Goal: Book appointment/travel/reservation

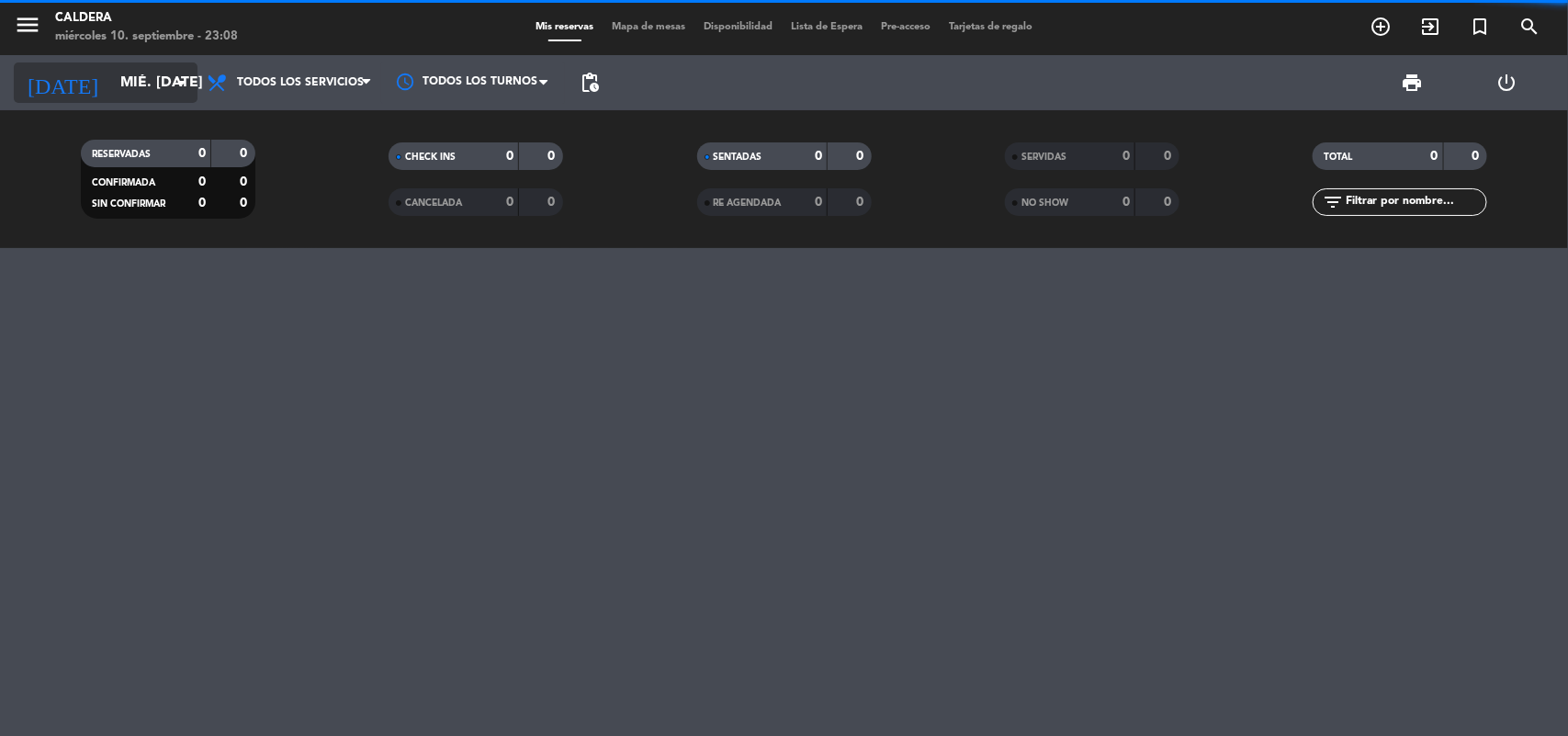
click at [137, 74] on input "mié. [DATE]" at bounding box center [208, 83] width 194 height 36
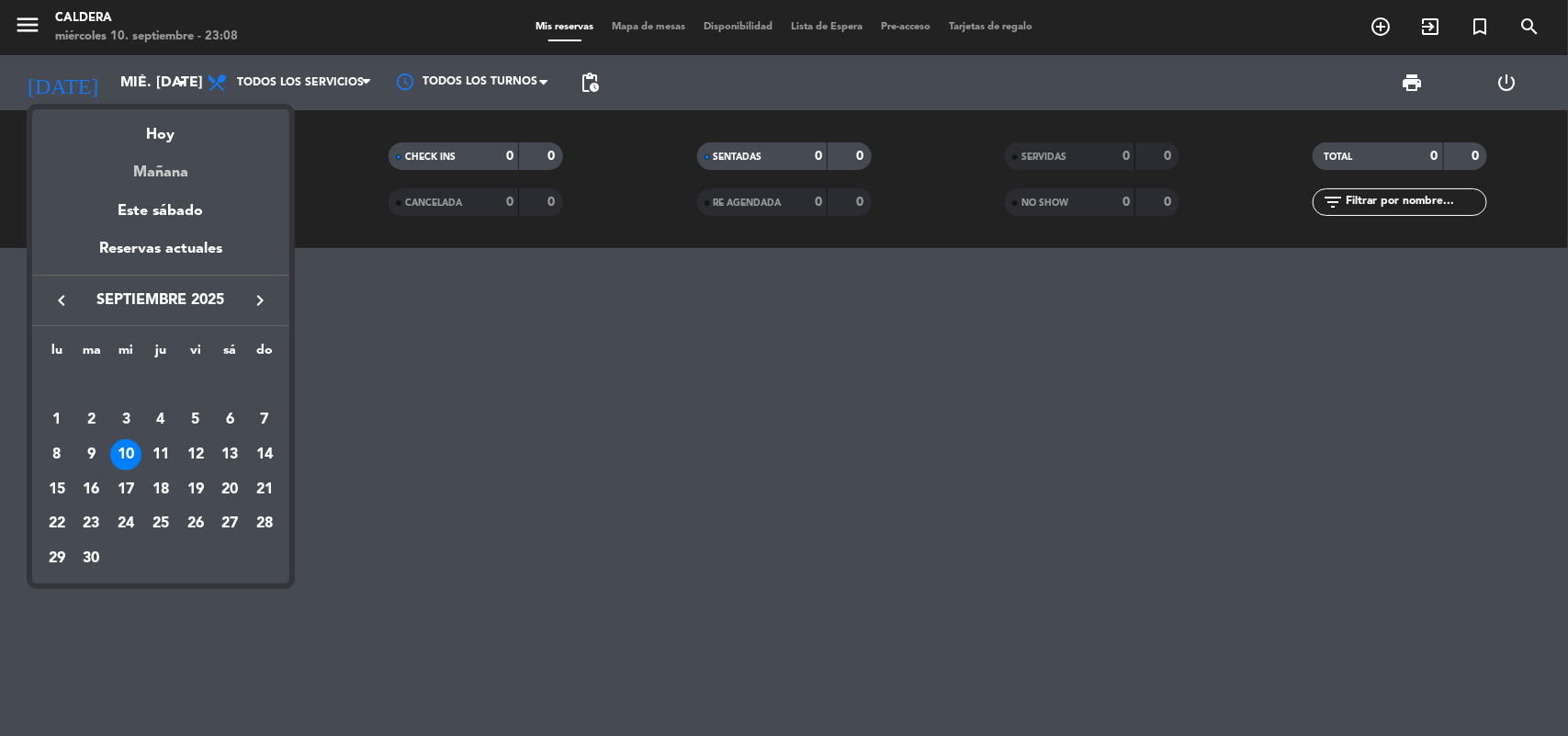
click at [180, 167] on div "Mañana" at bounding box center [160, 166] width 257 height 37
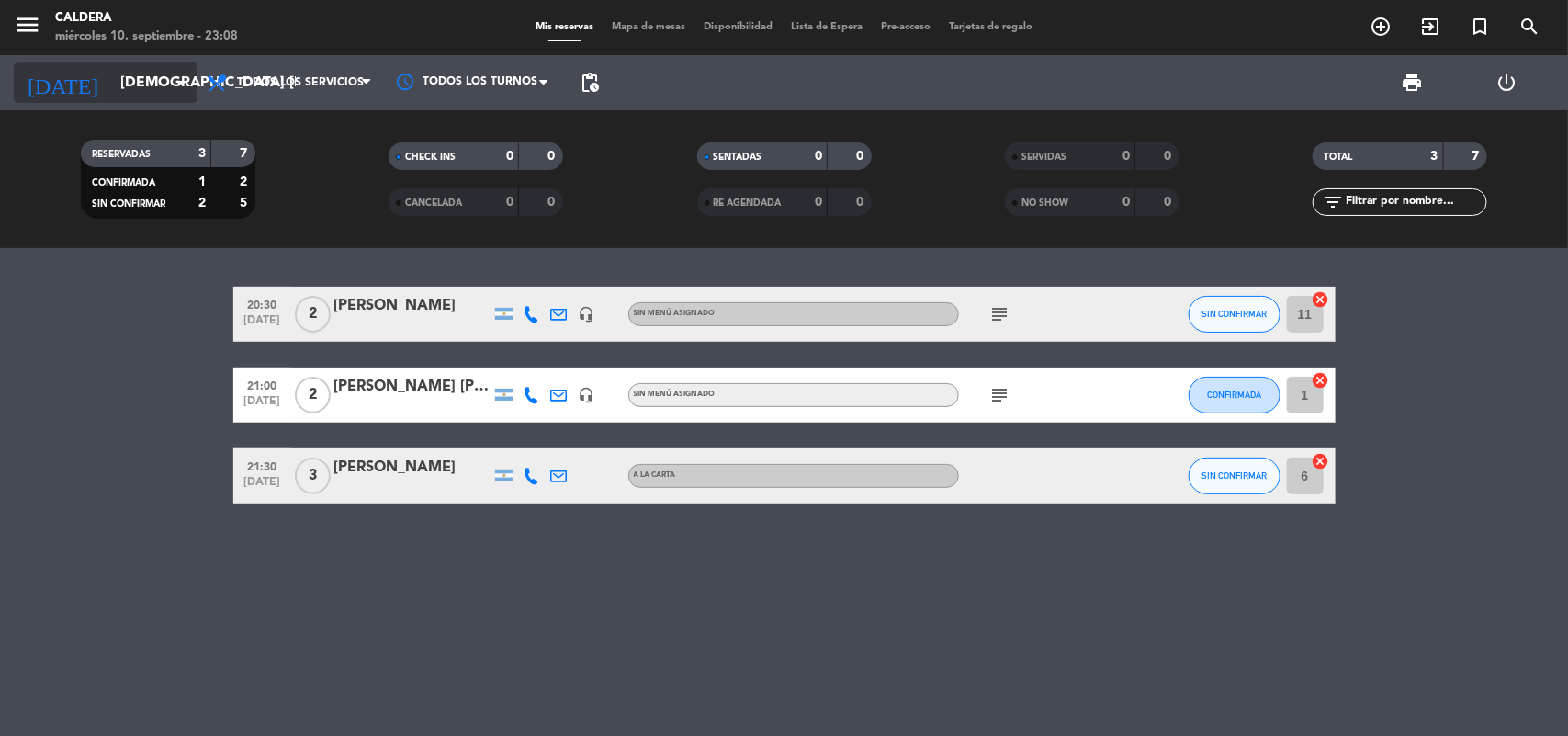
click at [153, 77] on input "[DEMOGRAPHIC_DATA] [DATE]" at bounding box center [208, 83] width 194 height 36
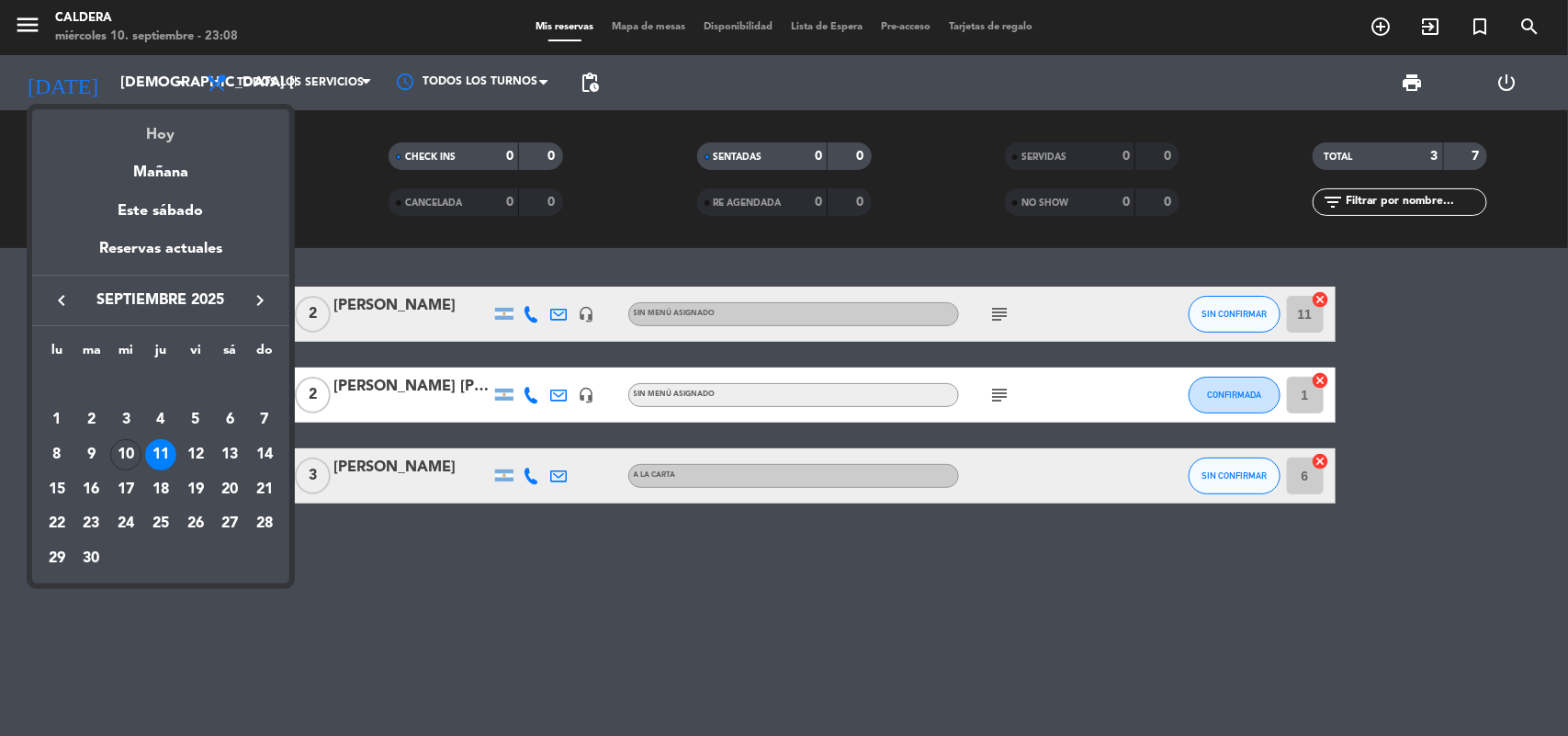
click at [178, 140] on div "Hoy" at bounding box center [160, 128] width 257 height 37
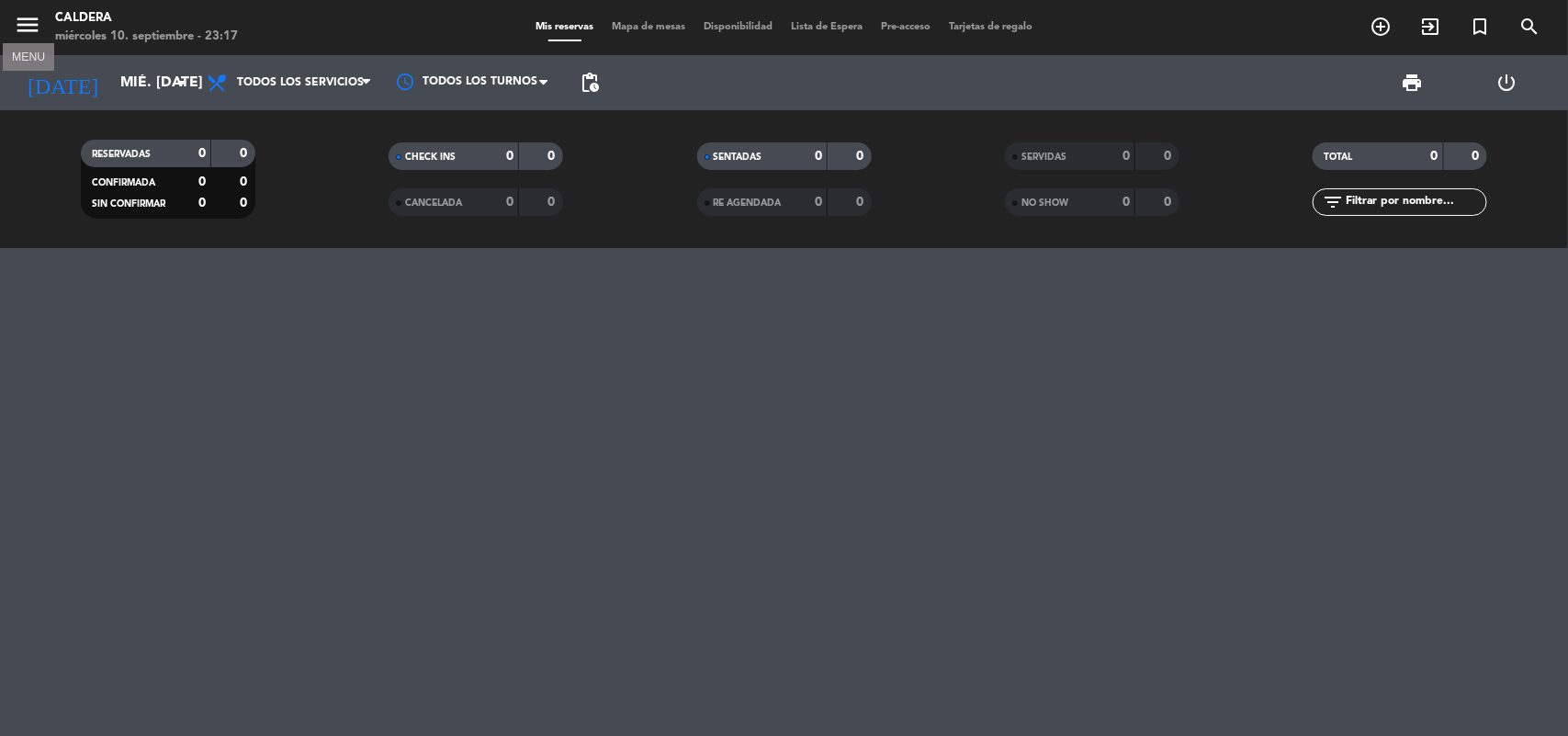
click at [32, 29] on icon "menu" at bounding box center [27, 24] width 27 height 27
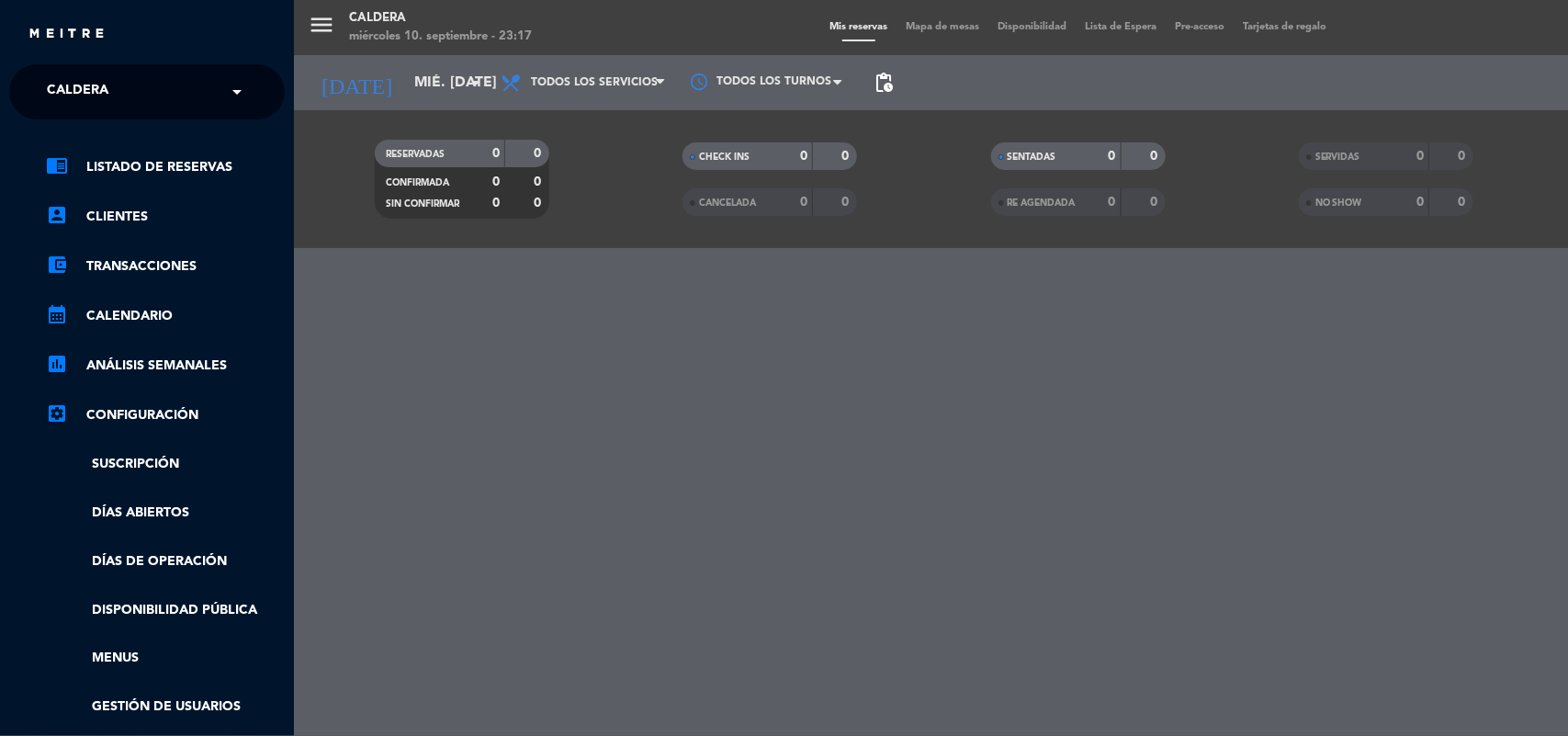
click at [203, 71] on ng-select "× Caldera ×" at bounding box center [147, 92] width 276 height 55
click at [205, 79] on input "text" at bounding box center [149, 93] width 224 height 40
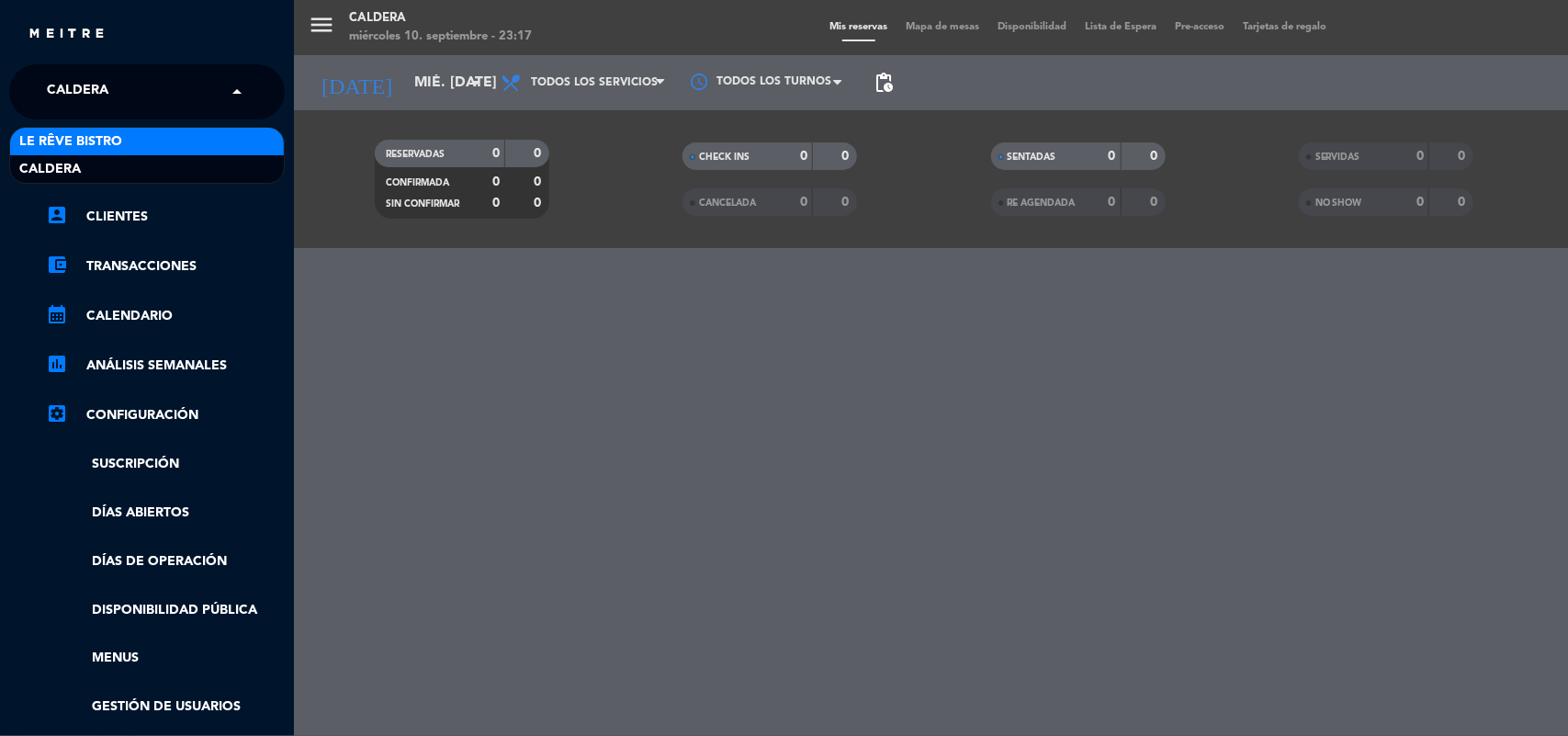
click at [205, 139] on div "Le Rêve Bistro" at bounding box center [147, 141] width 274 height 27
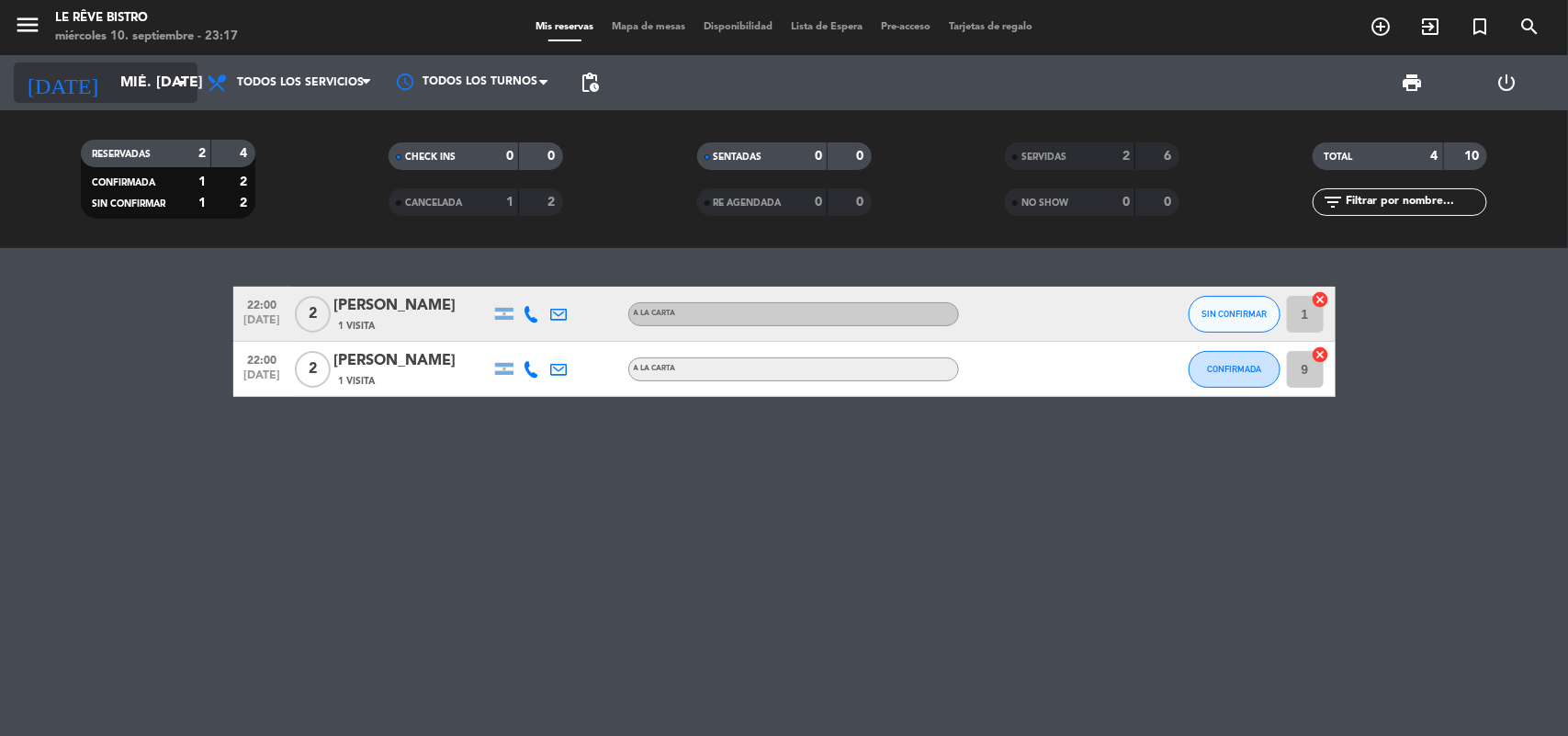
click at [120, 85] on input "mié. [DATE]" at bounding box center [208, 83] width 194 height 36
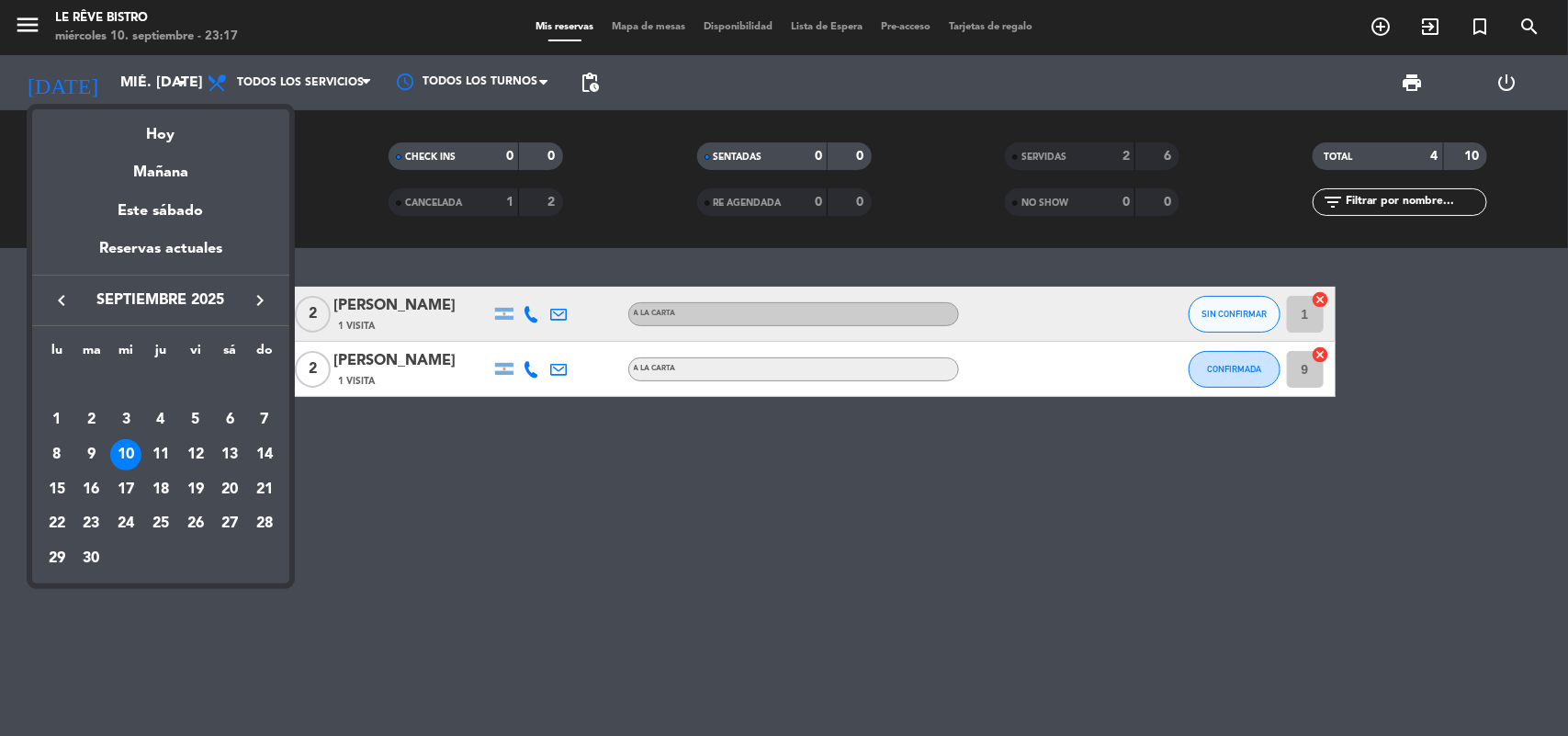
click at [399, 483] on div at bounding box center [784, 368] width 1568 height 736
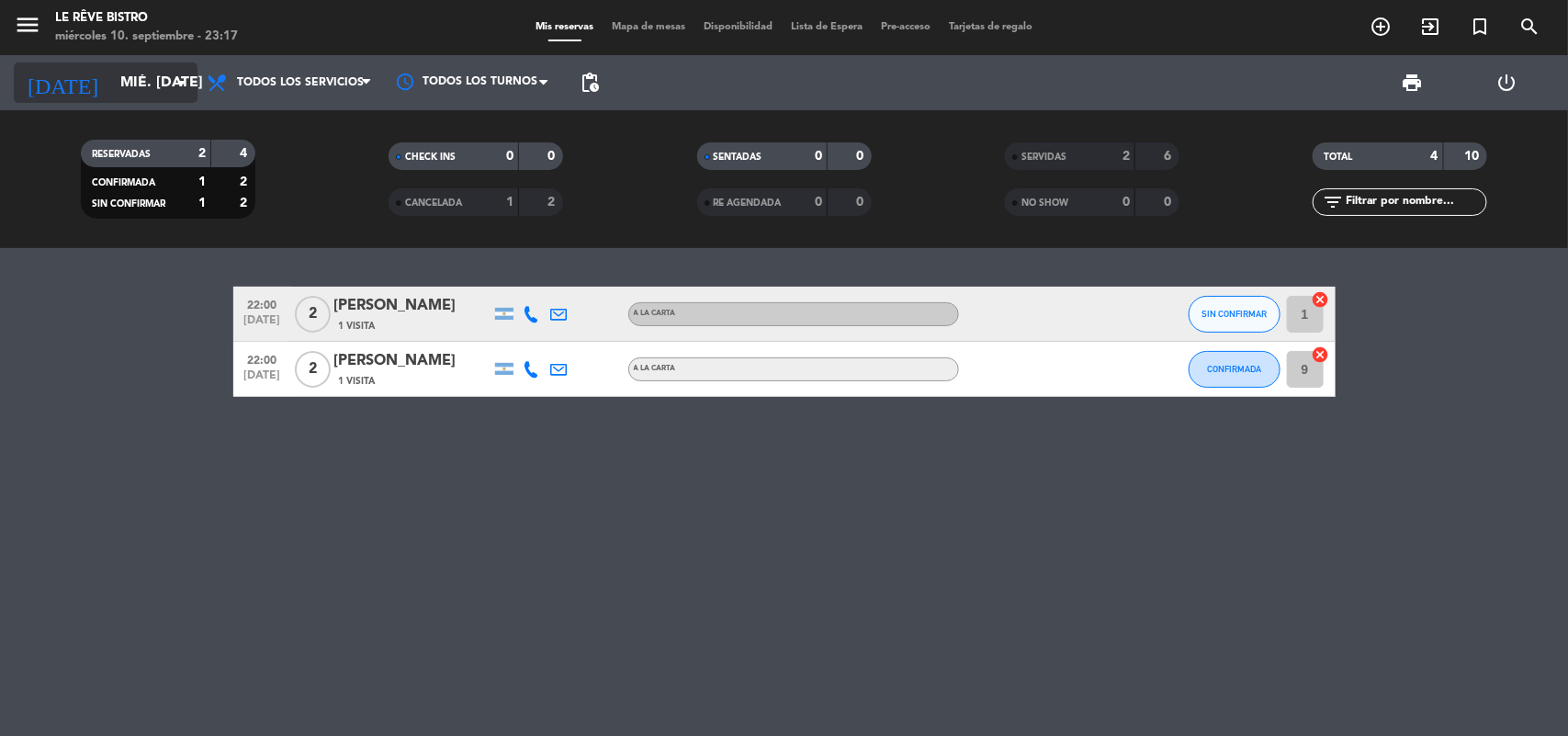
click at [111, 87] on input "mié. [DATE]" at bounding box center [208, 83] width 194 height 36
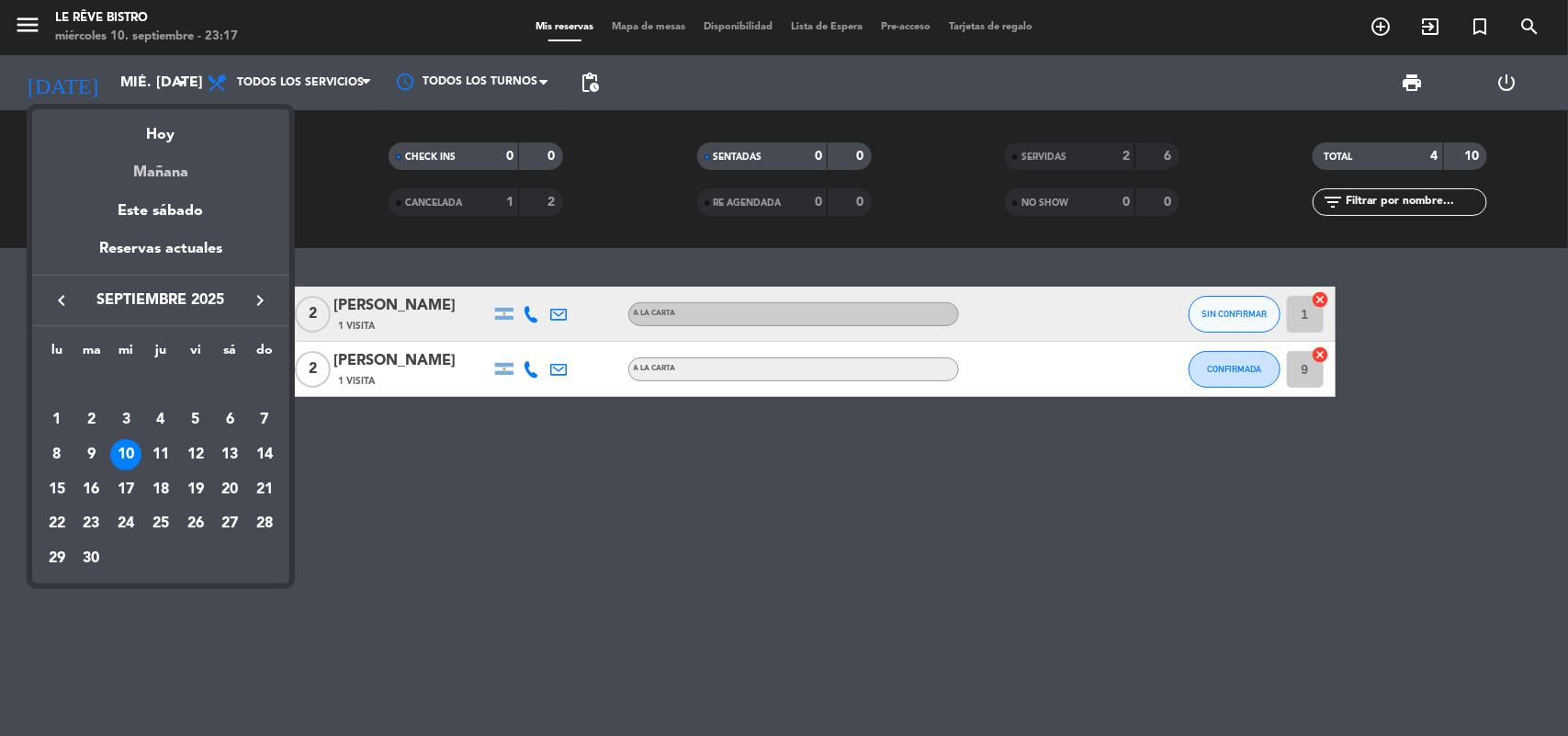
click at [181, 166] on div "Mañana" at bounding box center [160, 166] width 257 height 37
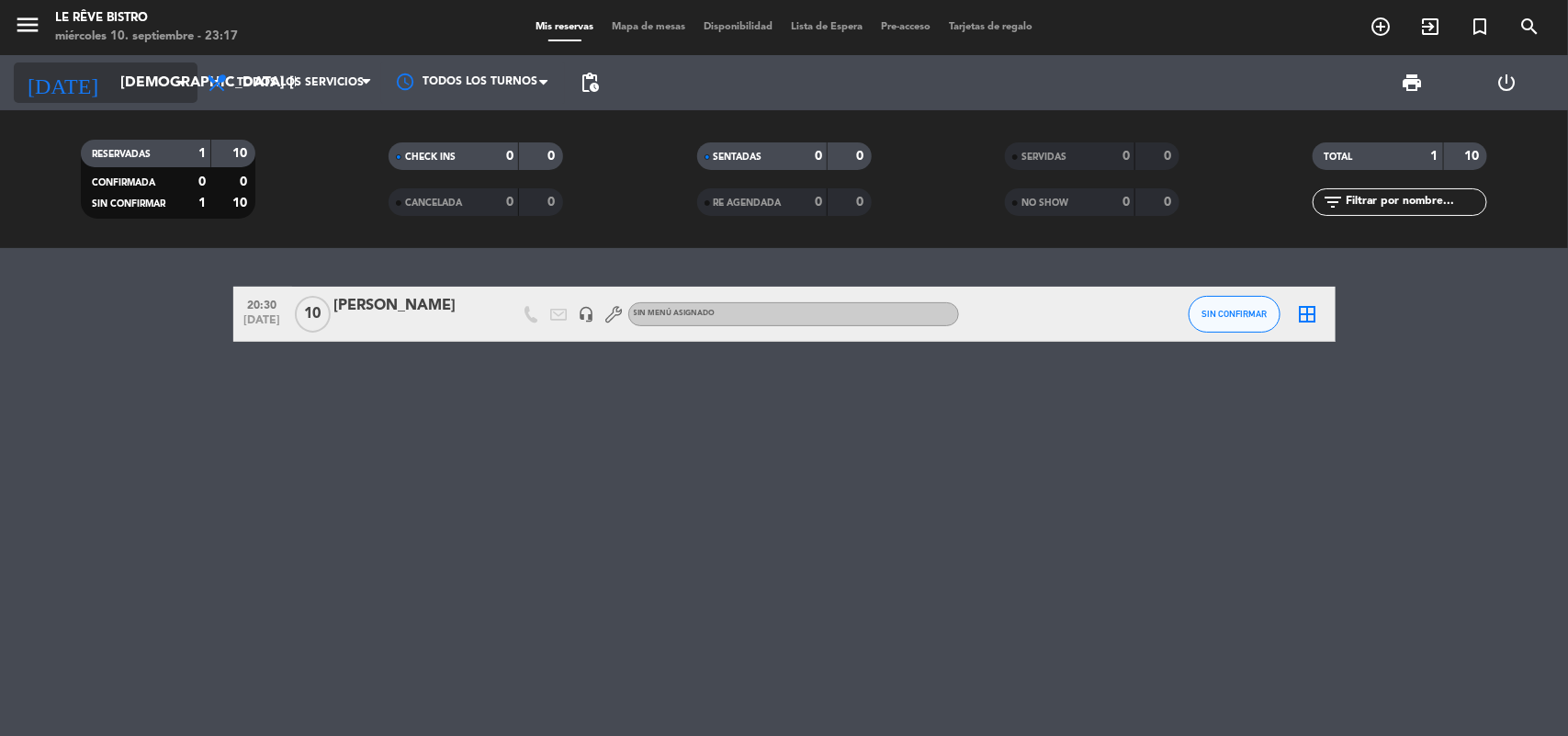
click at [171, 90] on icon "arrow_drop_down" at bounding box center [182, 83] width 22 height 22
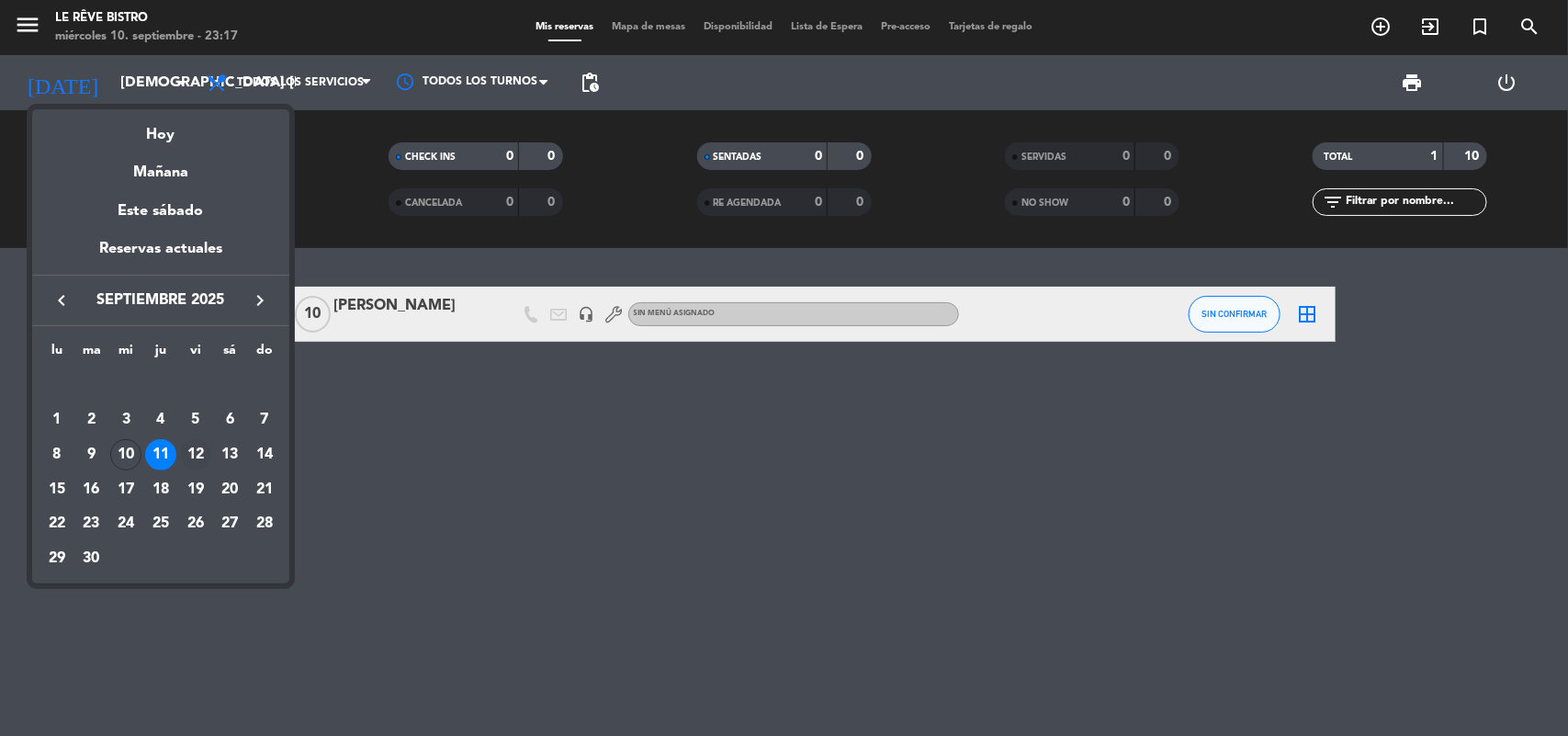
click at [184, 448] on div "12" at bounding box center [195, 455] width 31 height 31
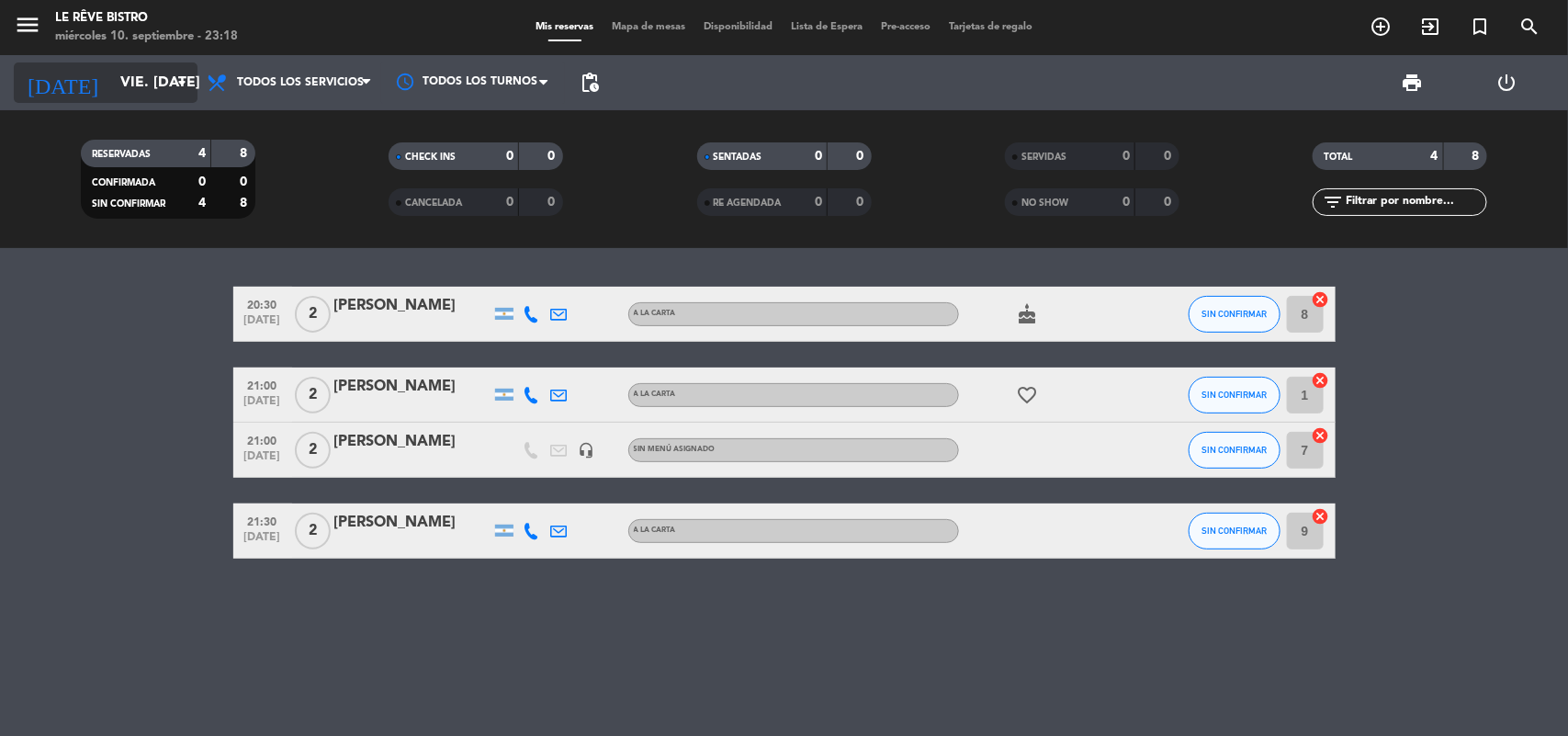
click at [121, 90] on input "vie. [DATE]" at bounding box center [208, 83] width 194 height 36
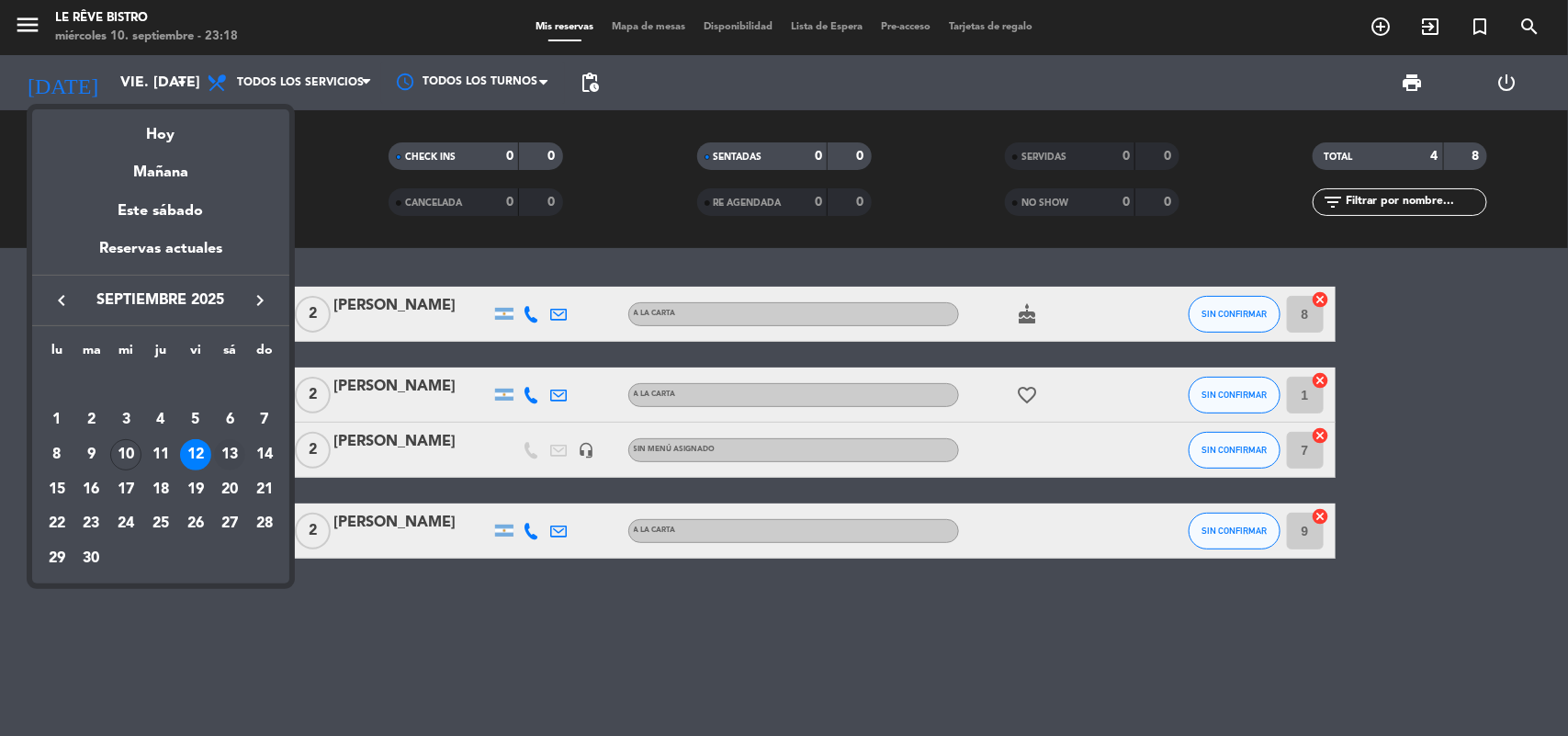
click at [230, 455] on div "13" at bounding box center [229, 455] width 31 height 31
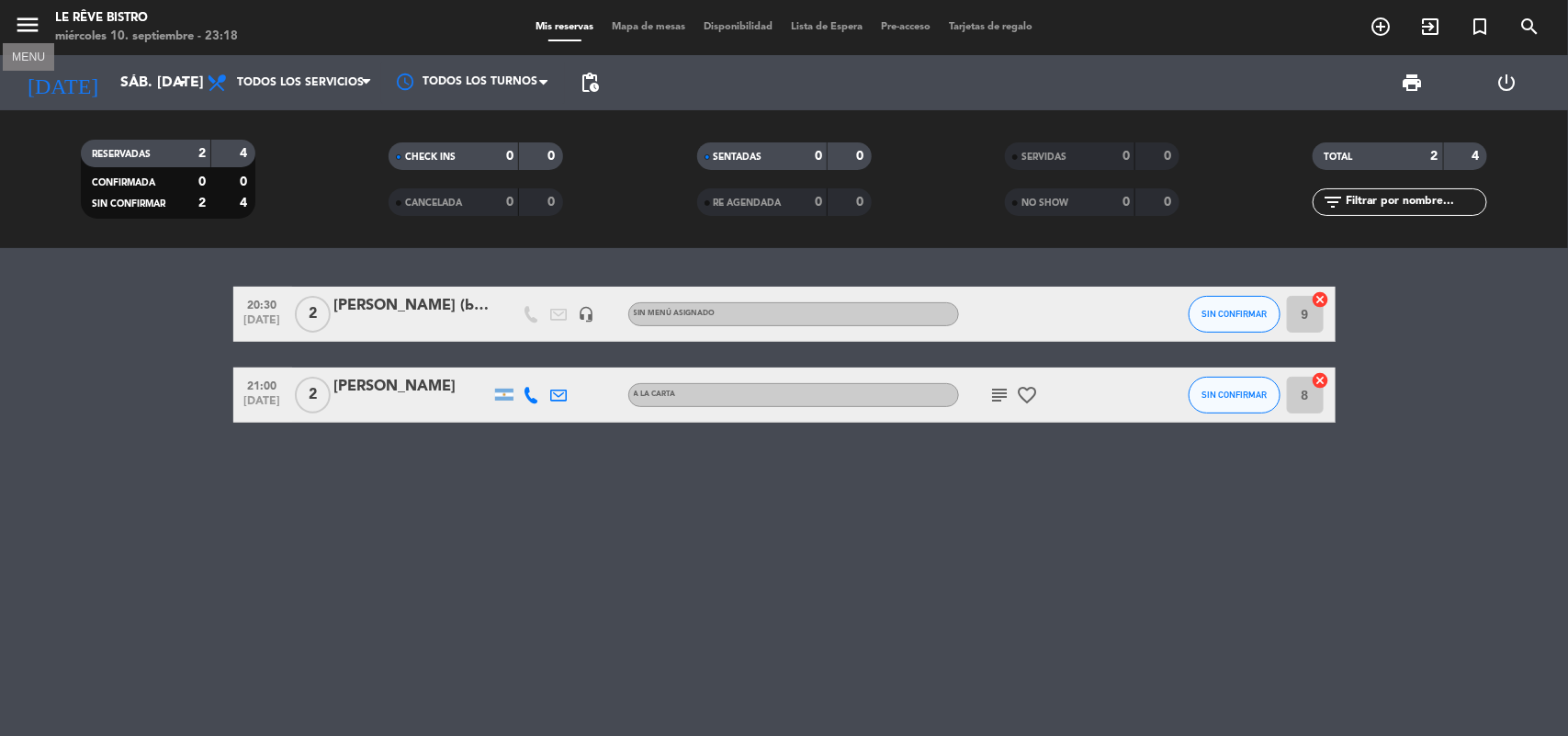
click at [36, 26] on icon "menu" at bounding box center [27, 24] width 27 height 27
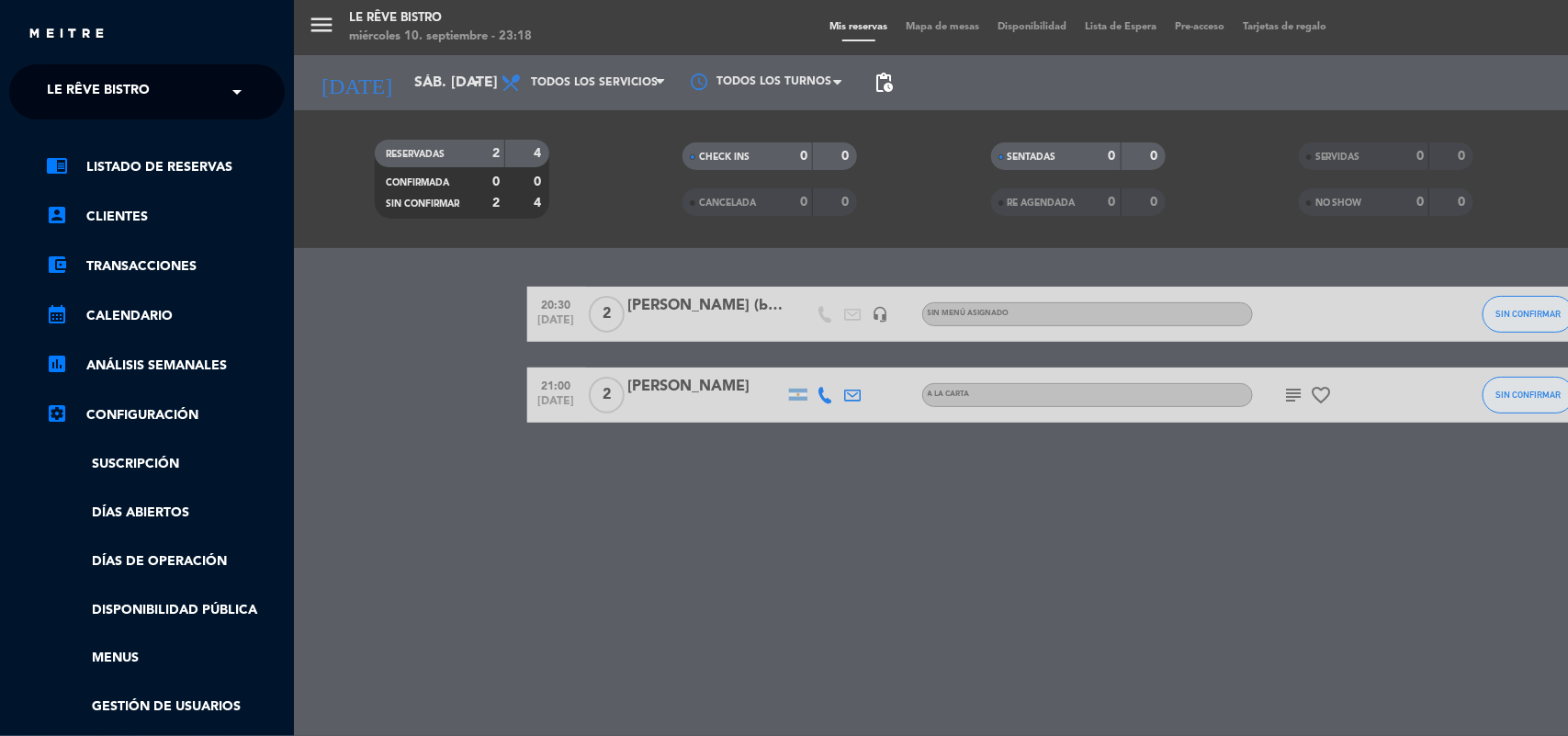
click at [67, 90] on span "Le Rêve Bistro" at bounding box center [98, 92] width 103 height 38
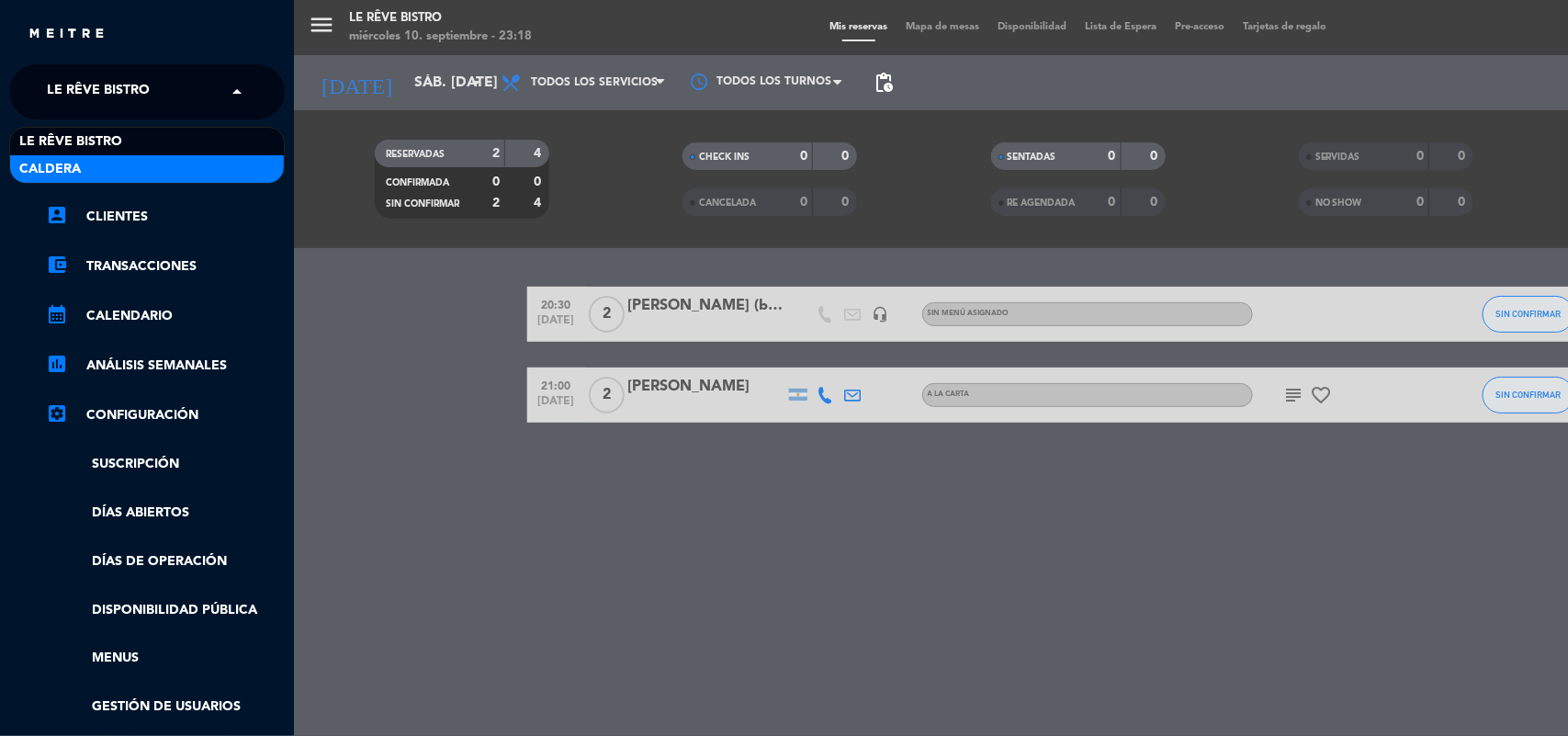
click at [108, 164] on div "Caldera" at bounding box center [147, 168] width 274 height 27
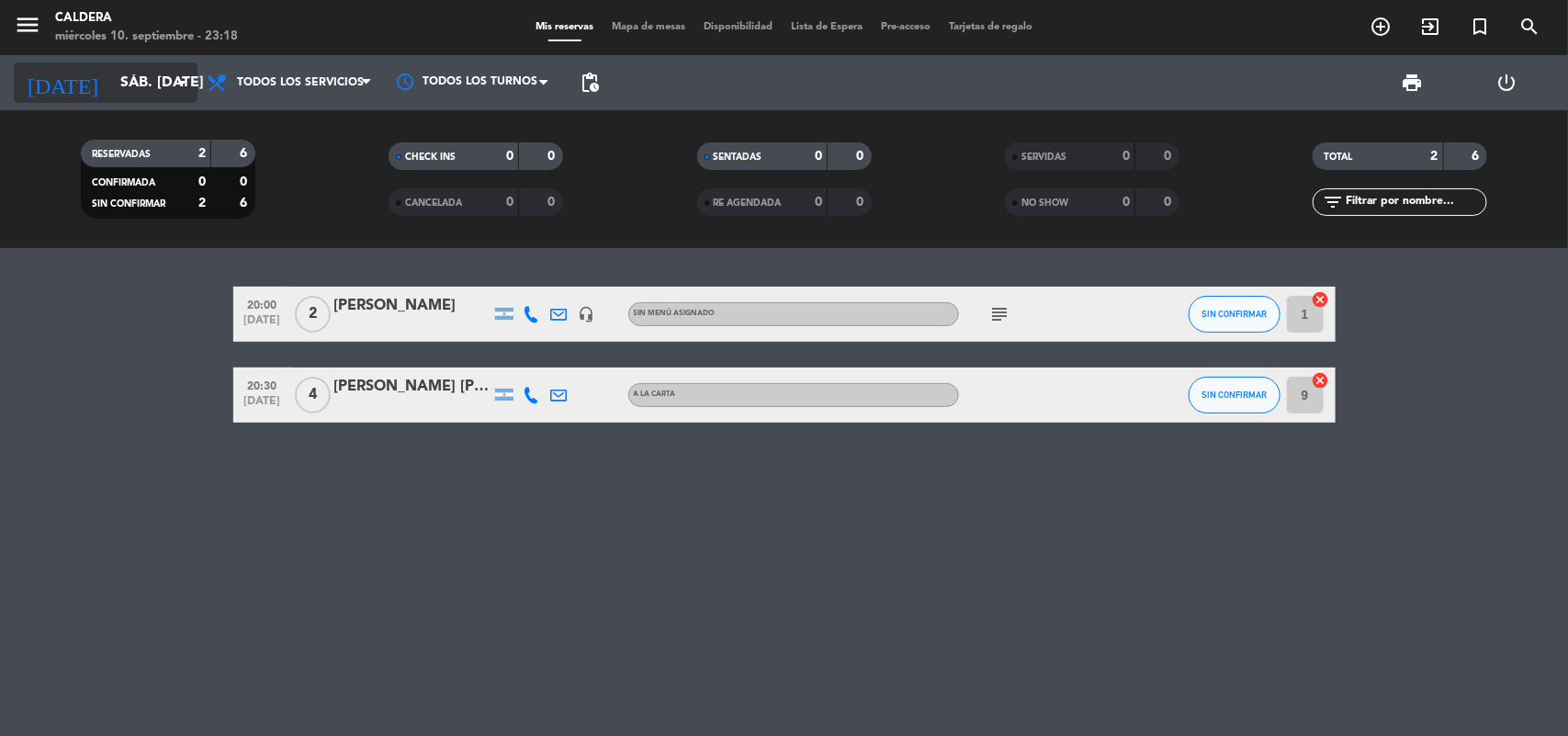
click at [111, 79] on input "sáb. [DATE]" at bounding box center [208, 83] width 194 height 36
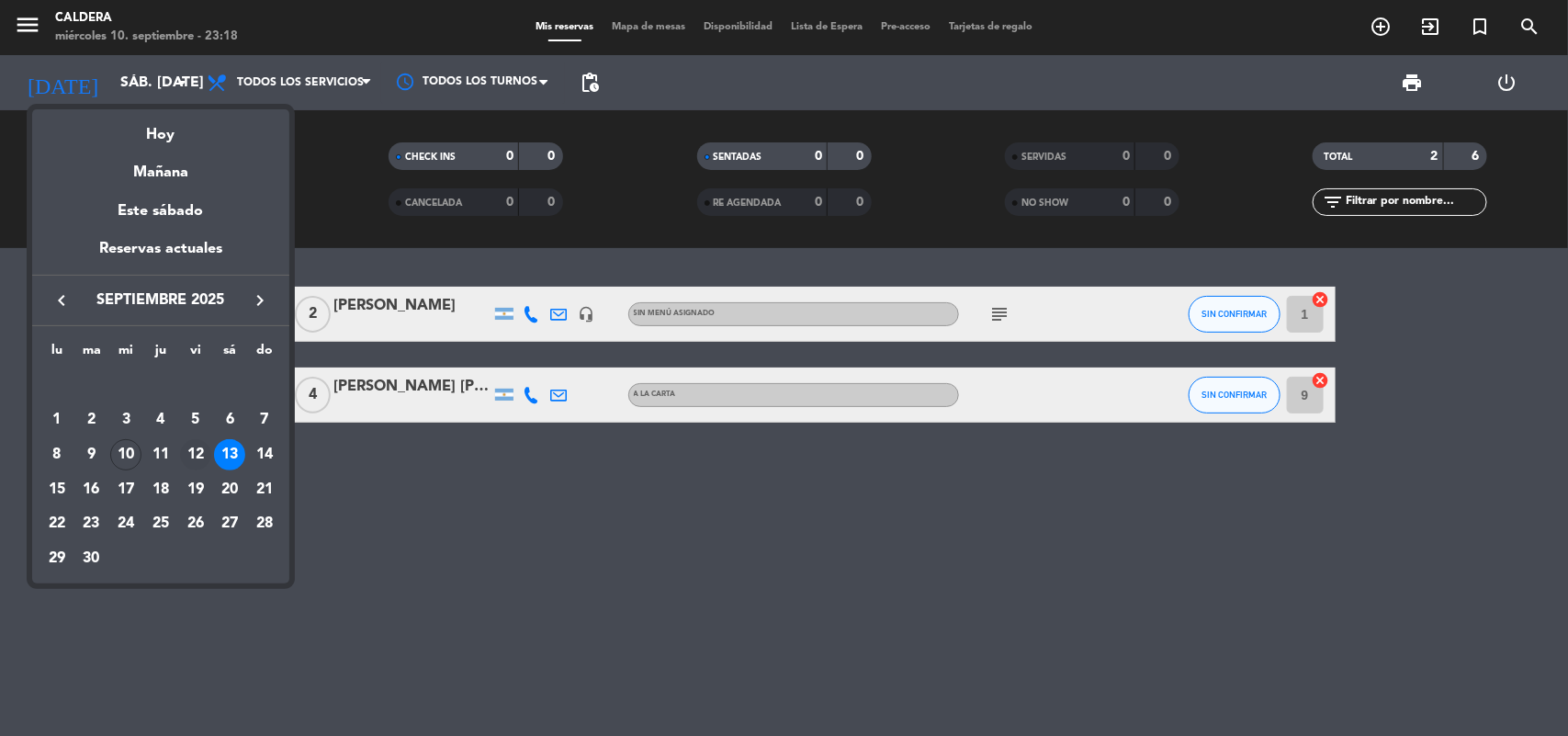
click at [195, 457] on div "12" at bounding box center [195, 455] width 31 height 31
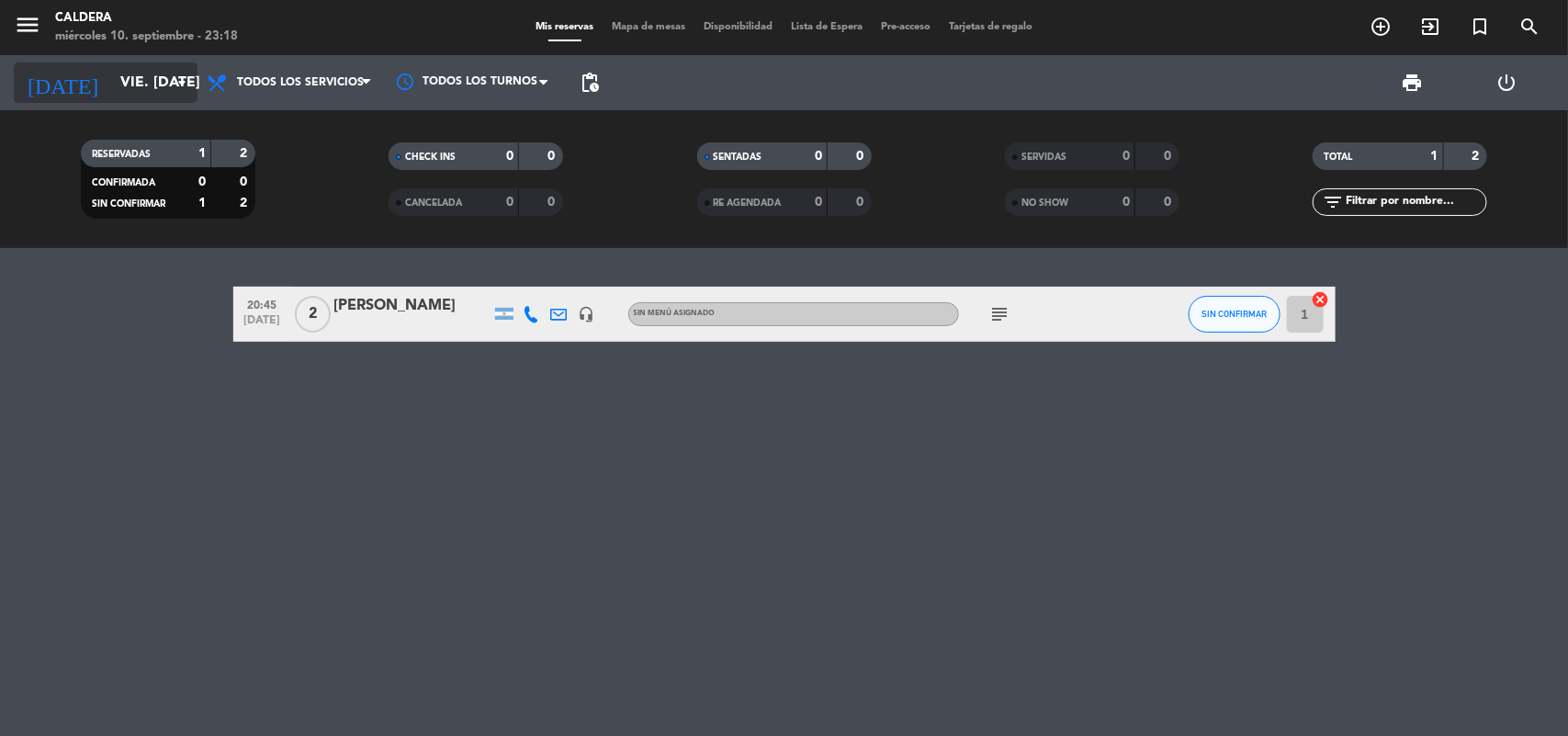
click at [134, 82] on input "vie. [DATE]" at bounding box center [208, 83] width 194 height 36
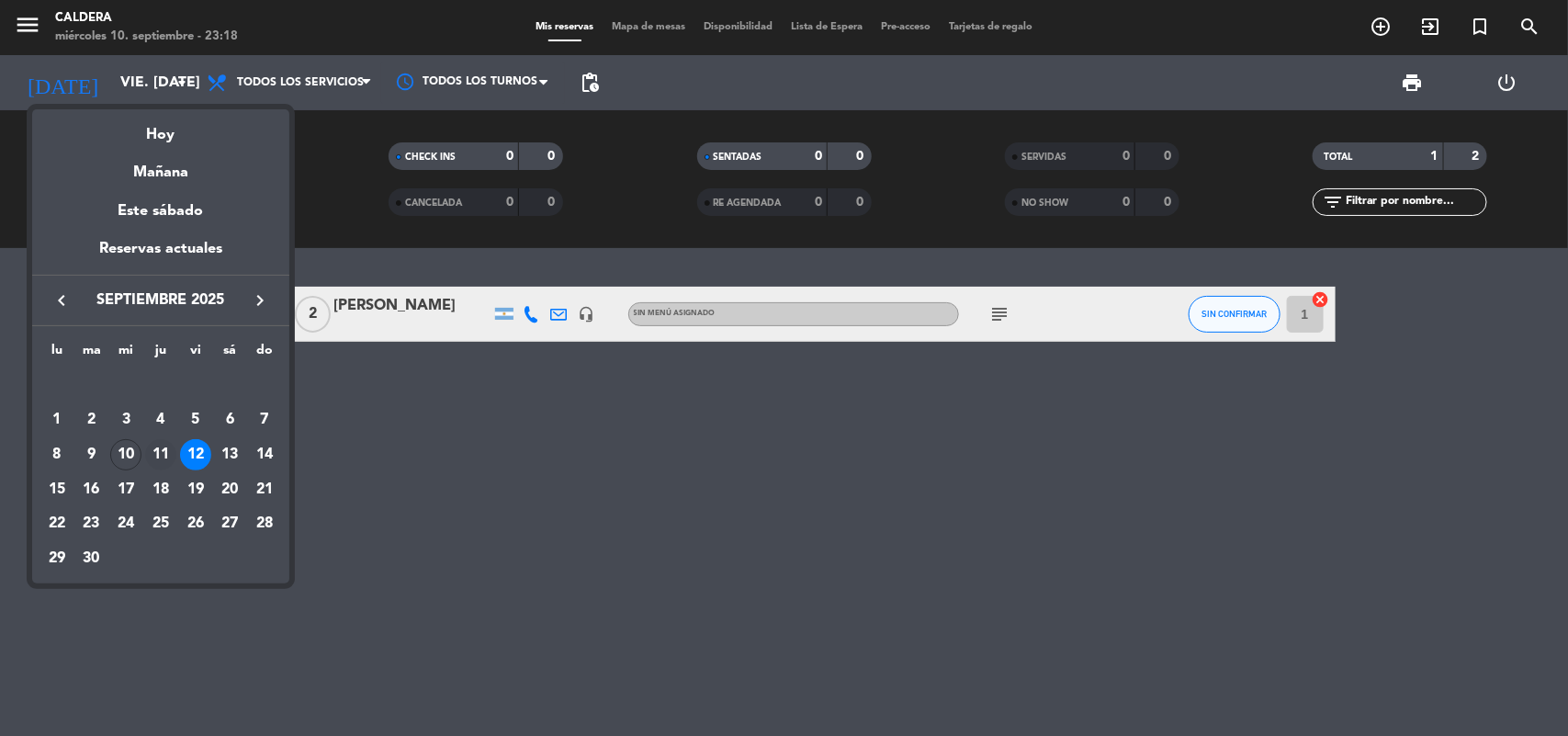
click at [170, 452] on div "11" at bounding box center [160, 455] width 31 height 31
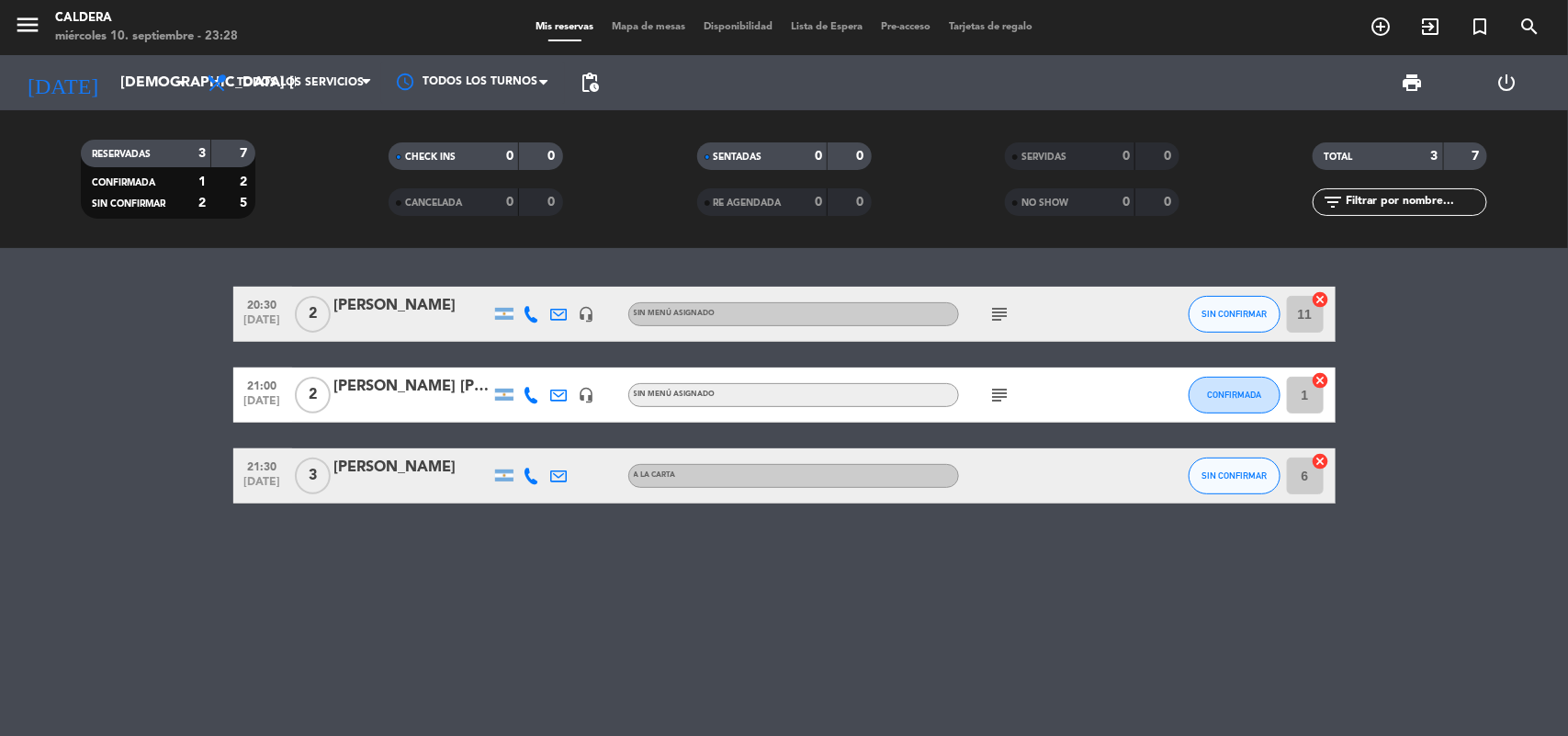
click at [1000, 231] on div "RESERVADAS 3 7 CONFIRMADA 1 2 SIN CONFIRMAR 2 5 CHECK INS 0 0 CANCELADA 0 0 SEN…" at bounding box center [784, 179] width 1568 height 137
click at [111, 90] on input "[DEMOGRAPHIC_DATA] [DATE]" at bounding box center [208, 83] width 194 height 36
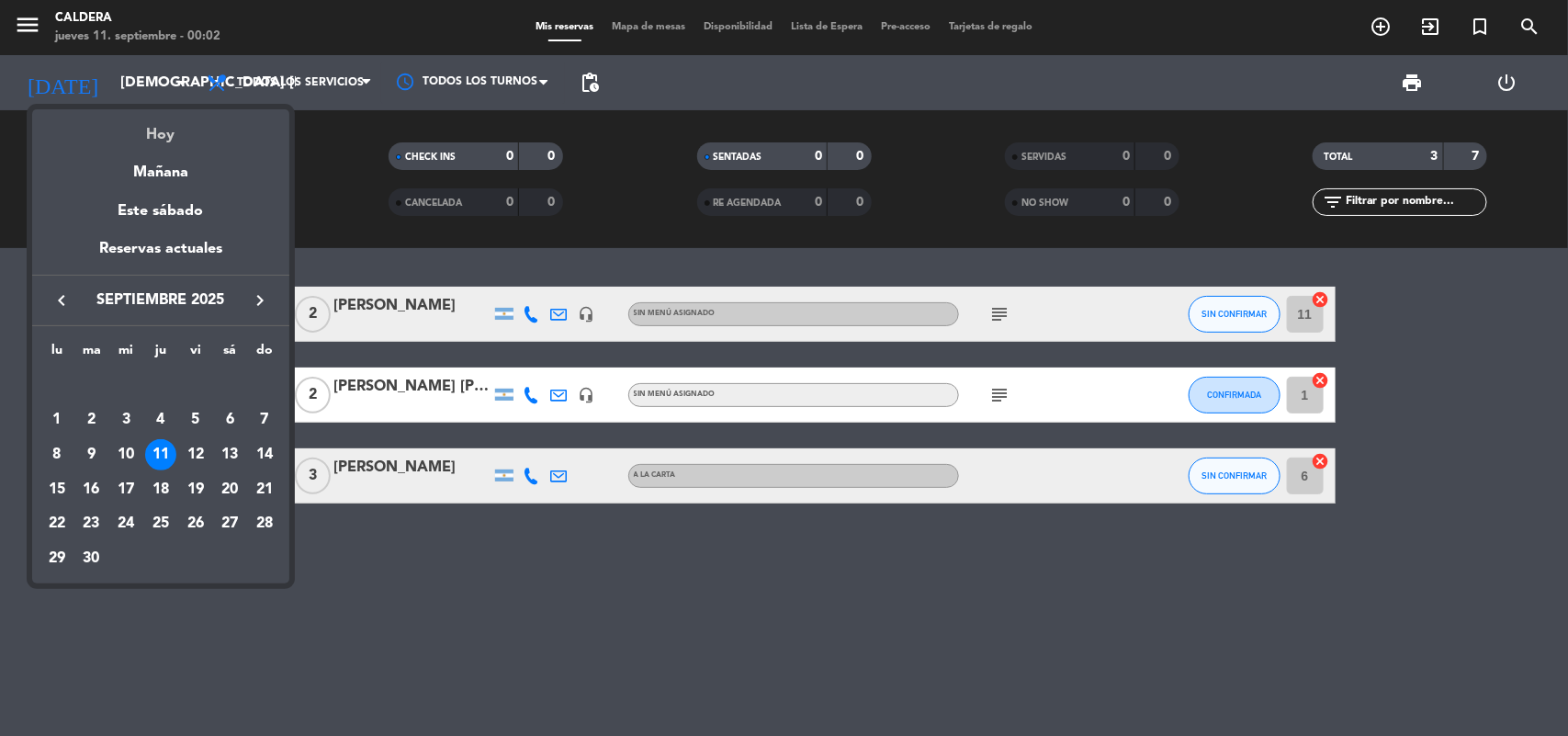
click at [151, 137] on div "Hoy" at bounding box center [160, 128] width 257 height 37
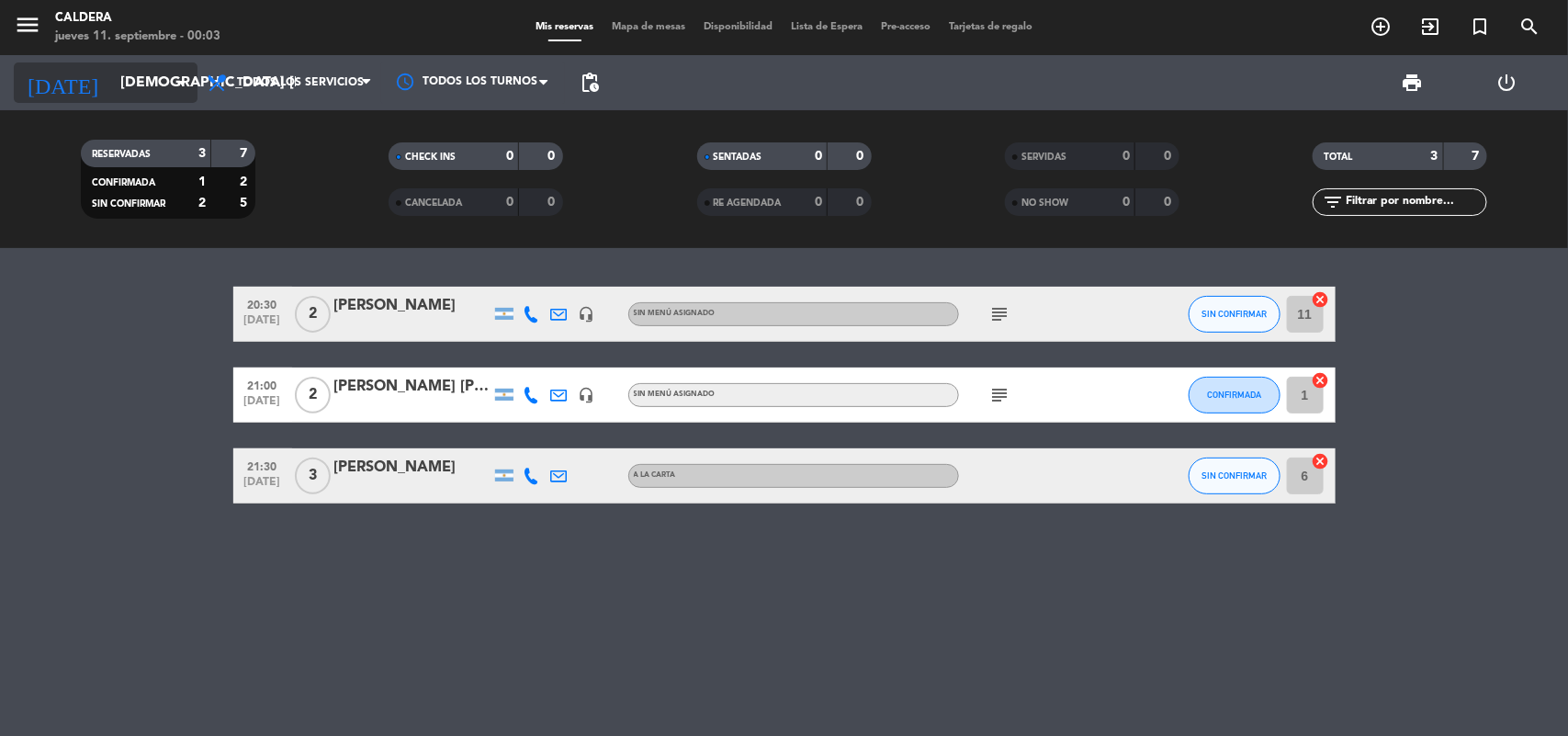
click at [140, 83] on input "[DEMOGRAPHIC_DATA] [DATE]" at bounding box center [208, 83] width 194 height 36
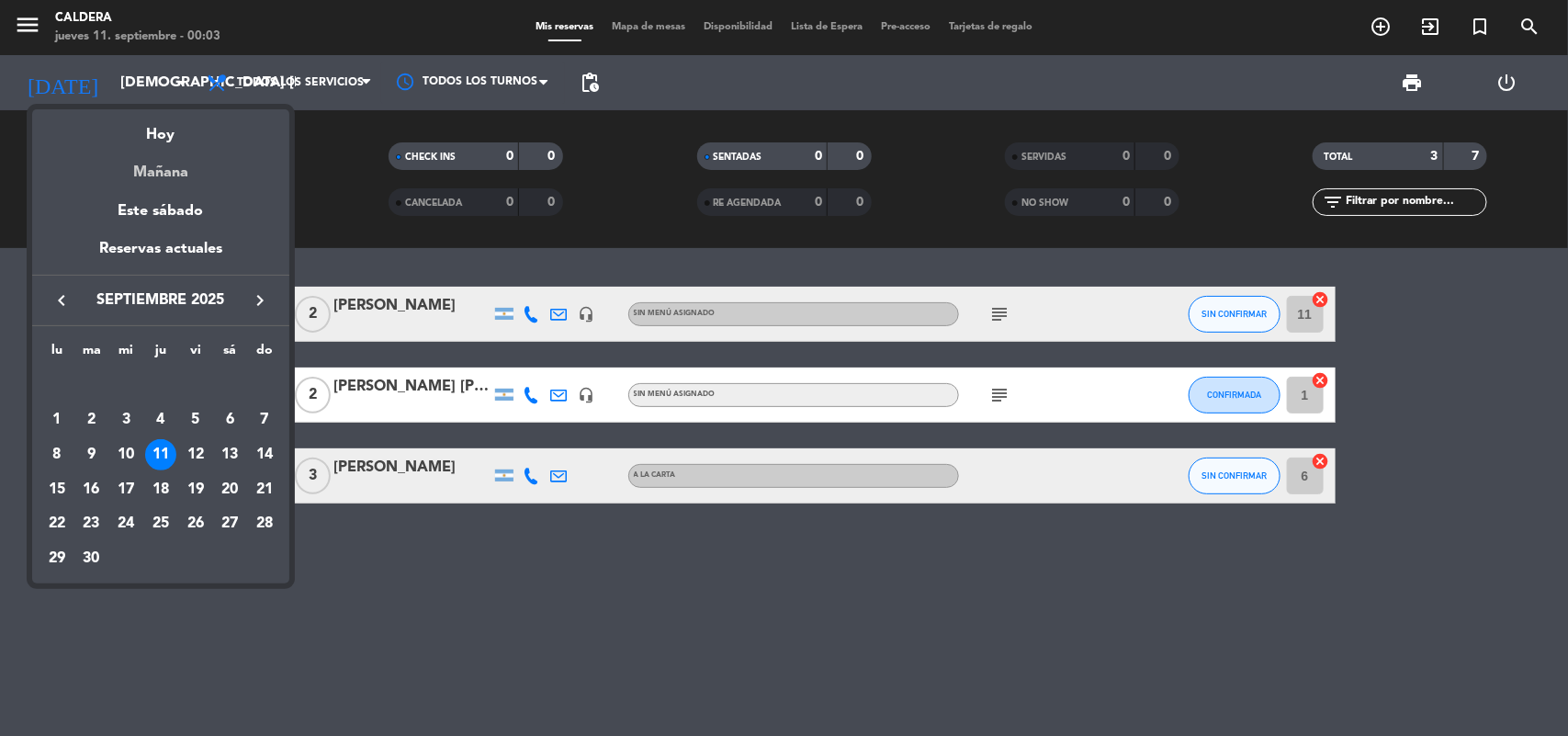
click at [159, 164] on div "Mañana" at bounding box center [160, 166] width 257 height 37
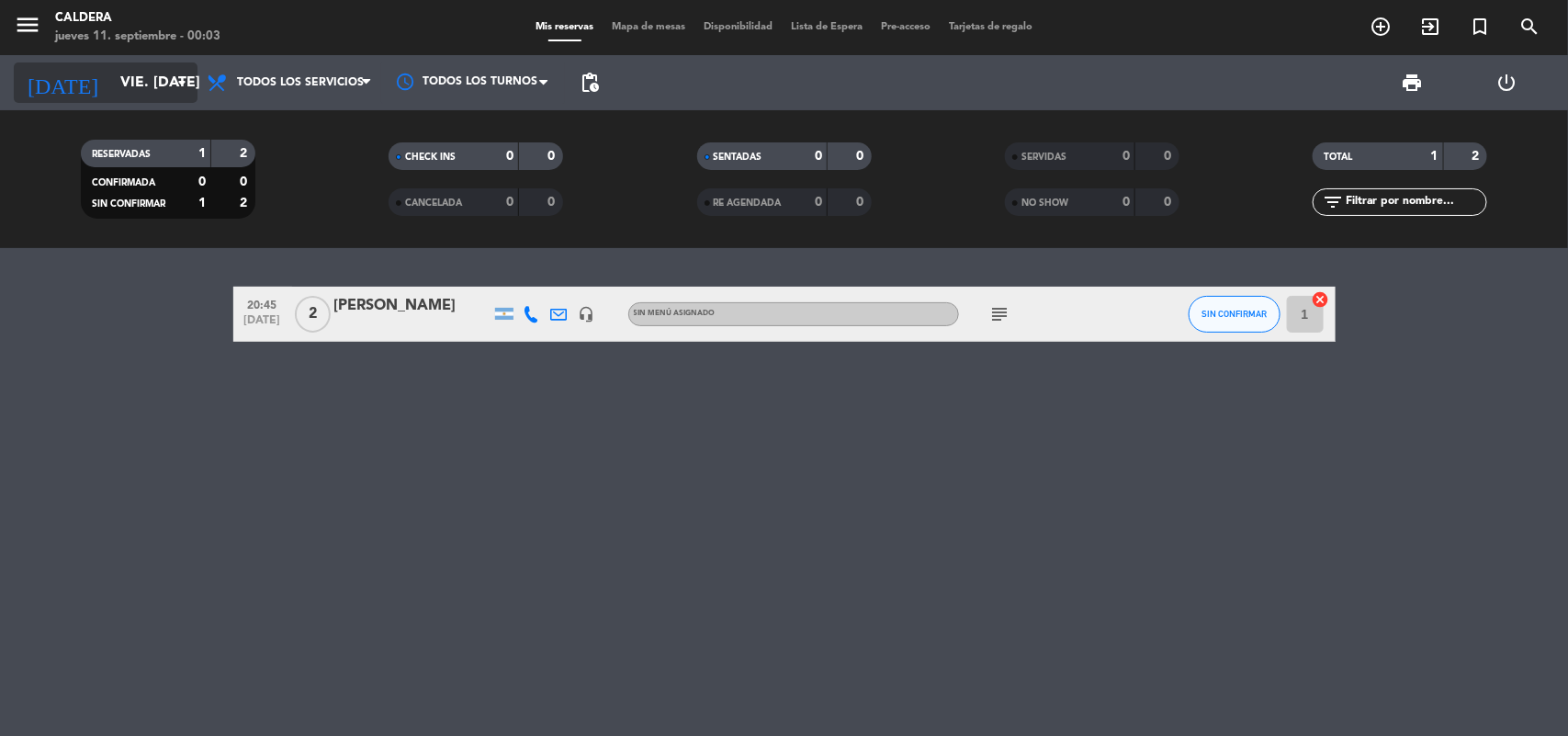
click at [134, 83] on input "vie. [DATE]" at bounding box center [208, 83] width 194 height 36
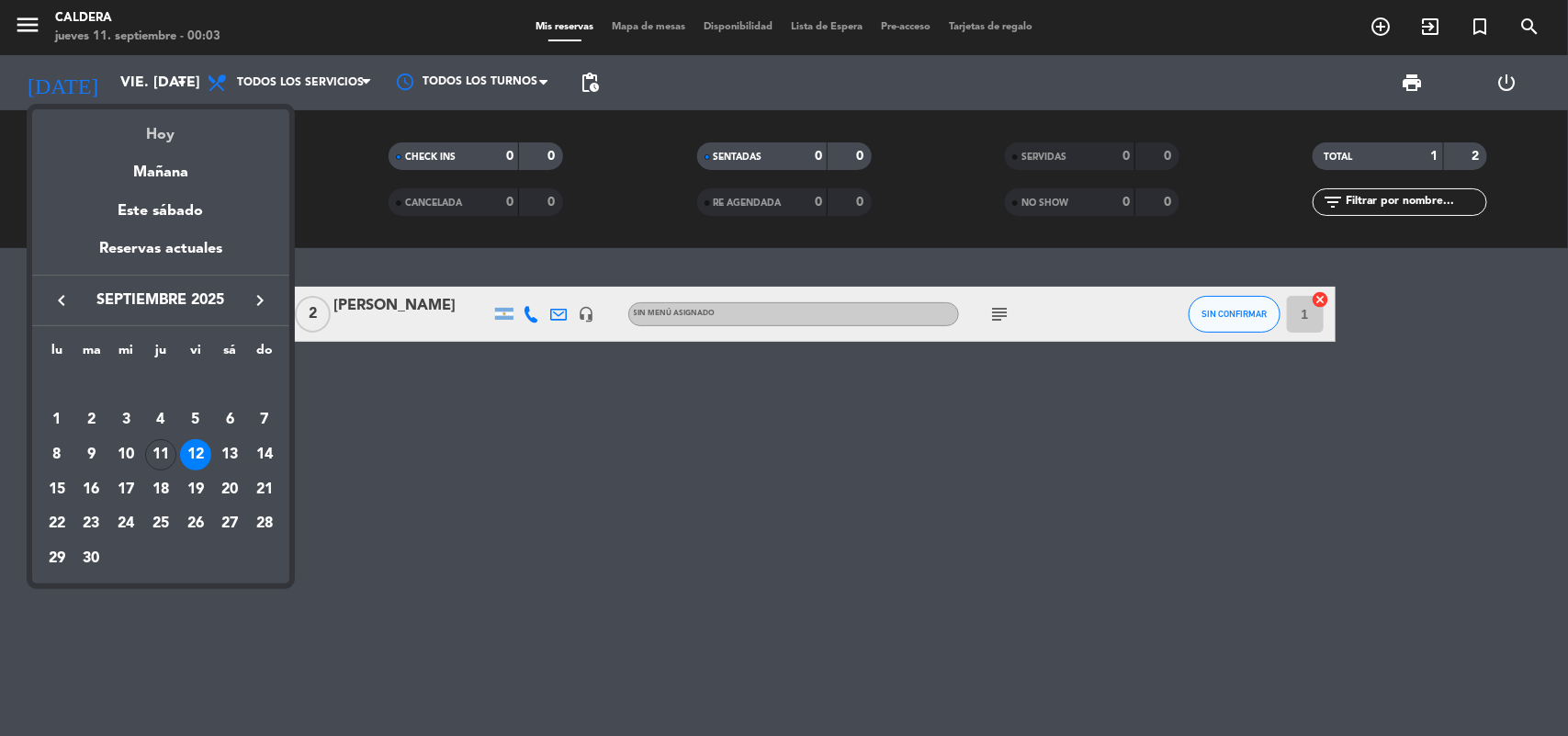
click at [154, 129] on div "Hoy" at bounding box center [160, 128] width 257 height 37
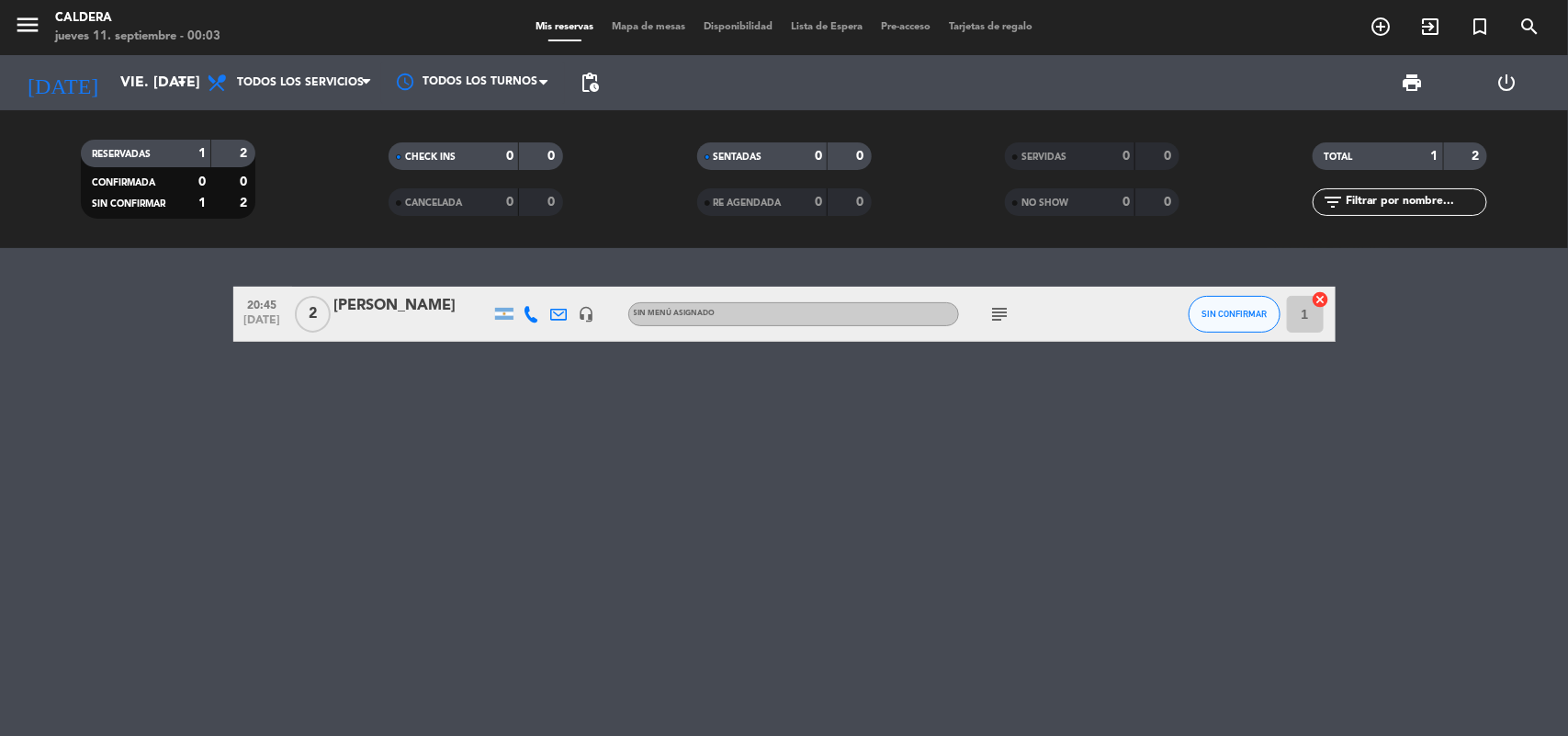
type input "[DEMOGRAPHIC_DATA] [DATE]"
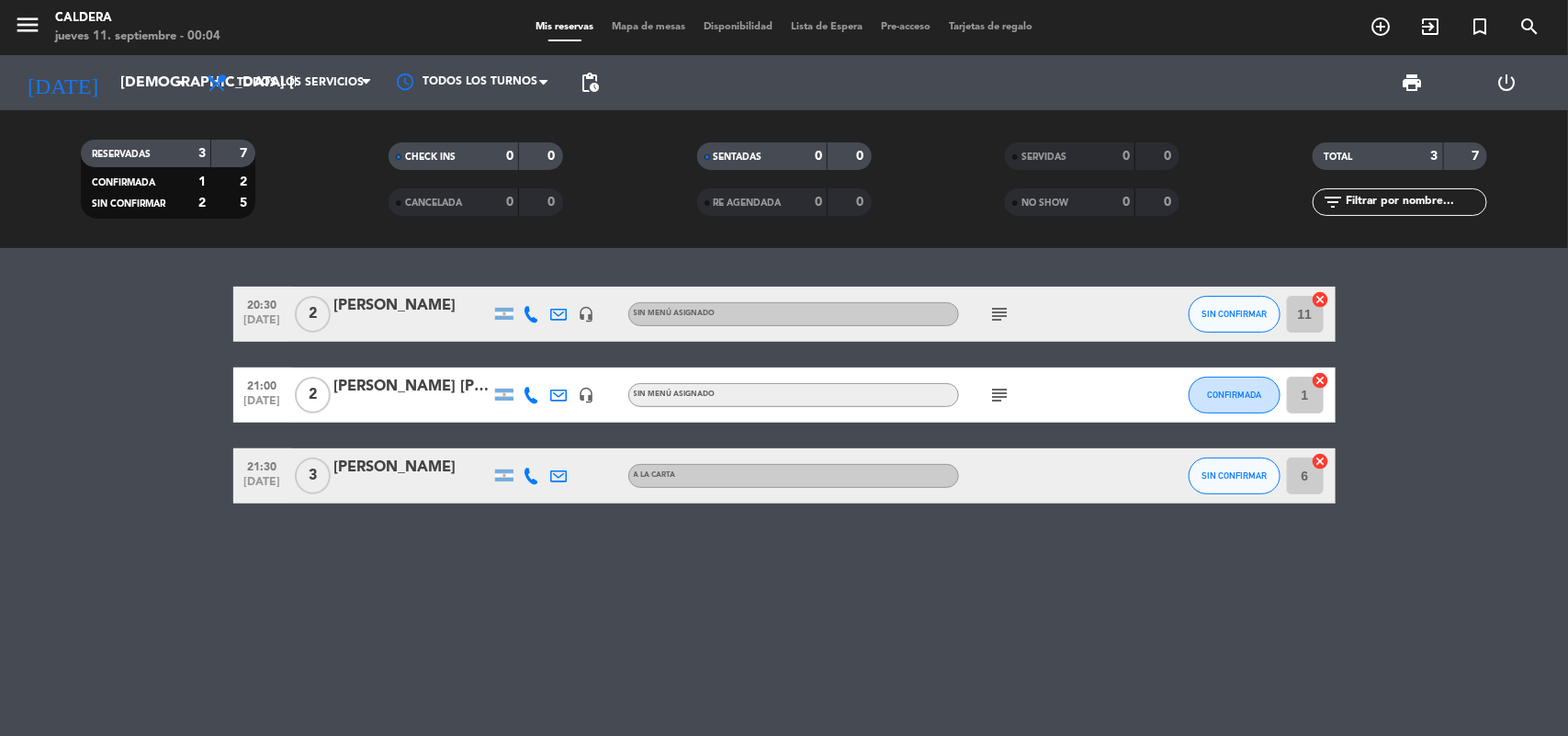
click at [1484, 396] on bookings-row "20:30 [DATE] 2 [PERSON_NAME] headset_mic Sin menú asignado subject SIN CONFIRMA…" at bounding box center [784, 396] width 1568 height 217
click at [1002, 322] on icon "subject" at bounding box center [1000, 314] width 22 height 22
click at [1001, 392] on icon "subject" at bounding box center [1000, 396] width 22 height 22
click at [1139, 629] on div "20:30 [DATE] 2 [PERSON_NAME] headset_mic Sin menú asignado subject SIN CONFIRMA…" at bounding box center [784, 492] width 1568 height 488
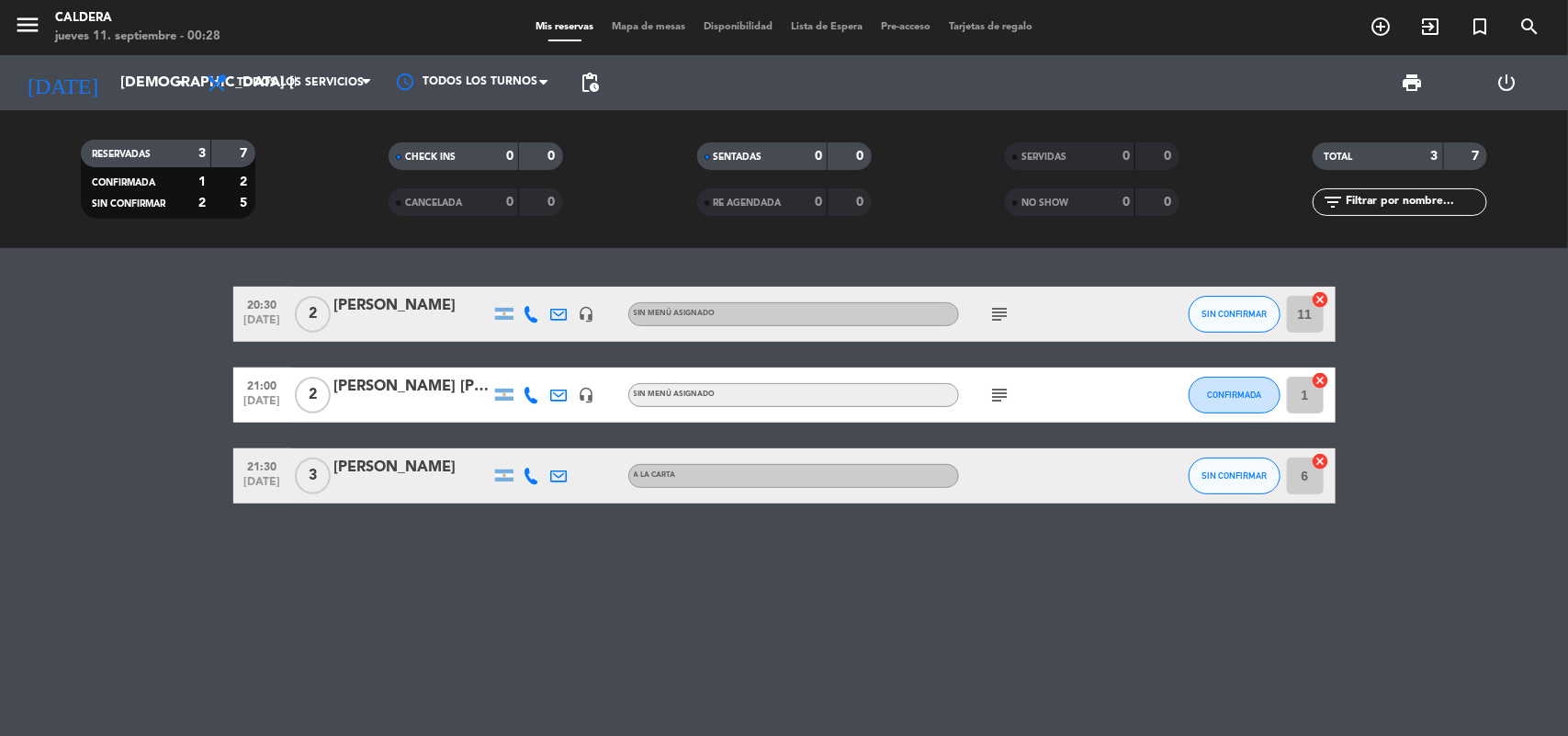
click at [1512, 434] on bookings-row "20:30 [DATE] 2 [PERSON_NAME] headset_mic Sin menú asignado subject SIN CONFIRMA…" at bounding box center [784, 396] width 1568 height 217
